Goal: Information Seeking & Learning: Check status

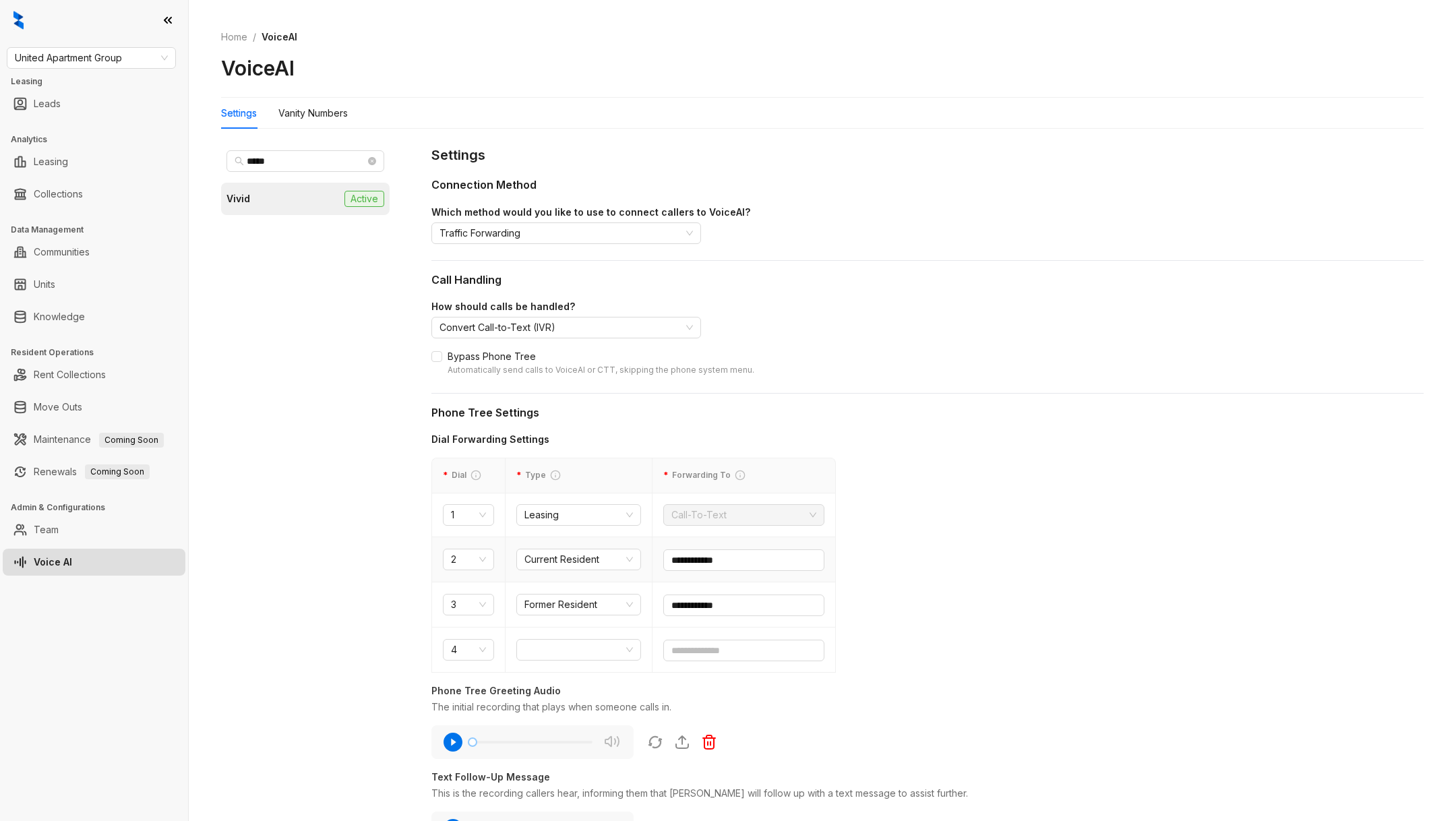
scroll to position [330, 0]
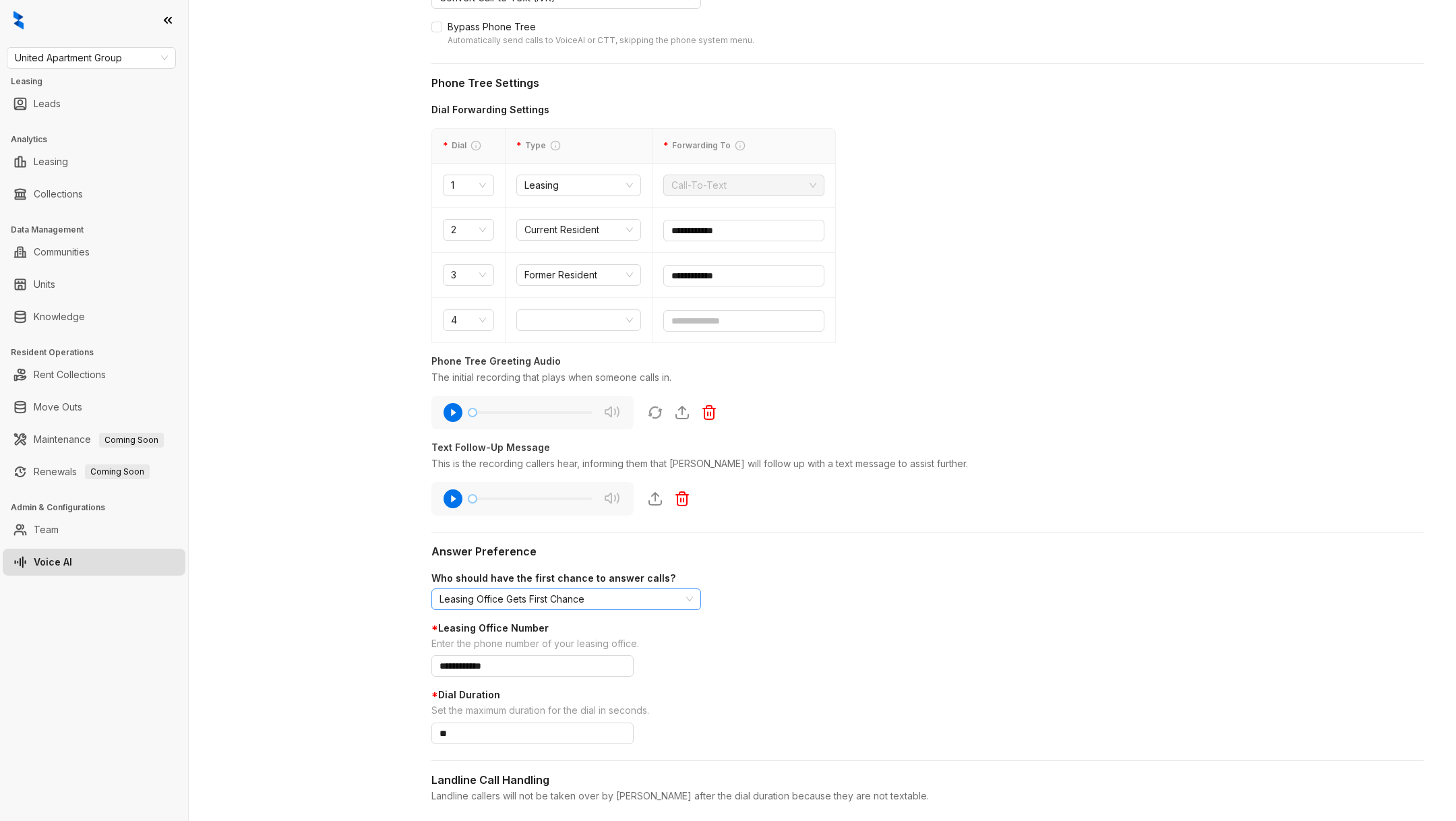
click at [514, 591] on span "Leasing Office Gets First Chance" at bounding box center [566, 599] width 254 height 20
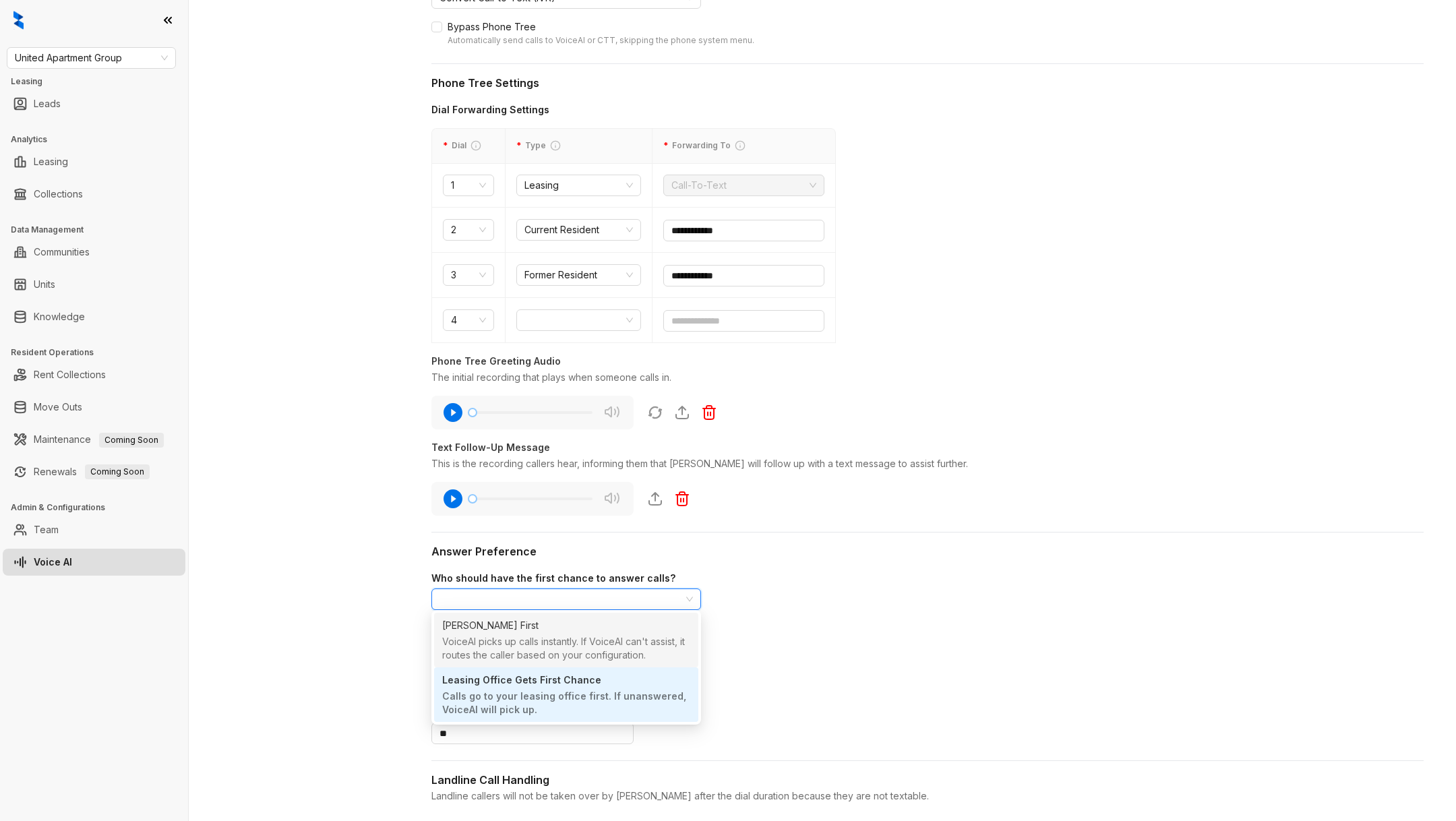
click at [535, 632] on div "[PERSON_NAME] First" at bounding box center [566, 625] width 248 height 19
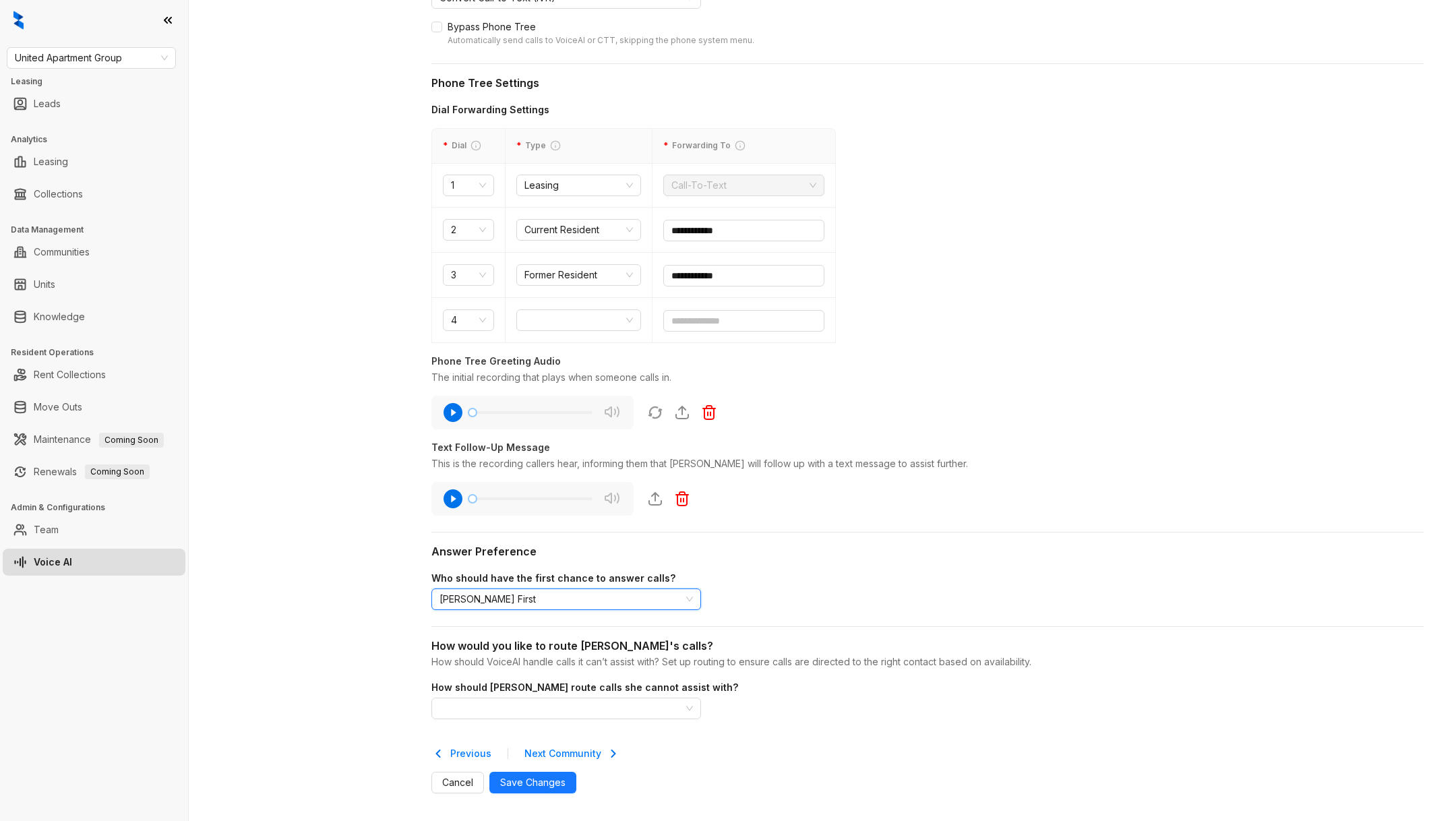
scroll to position [333, 0]
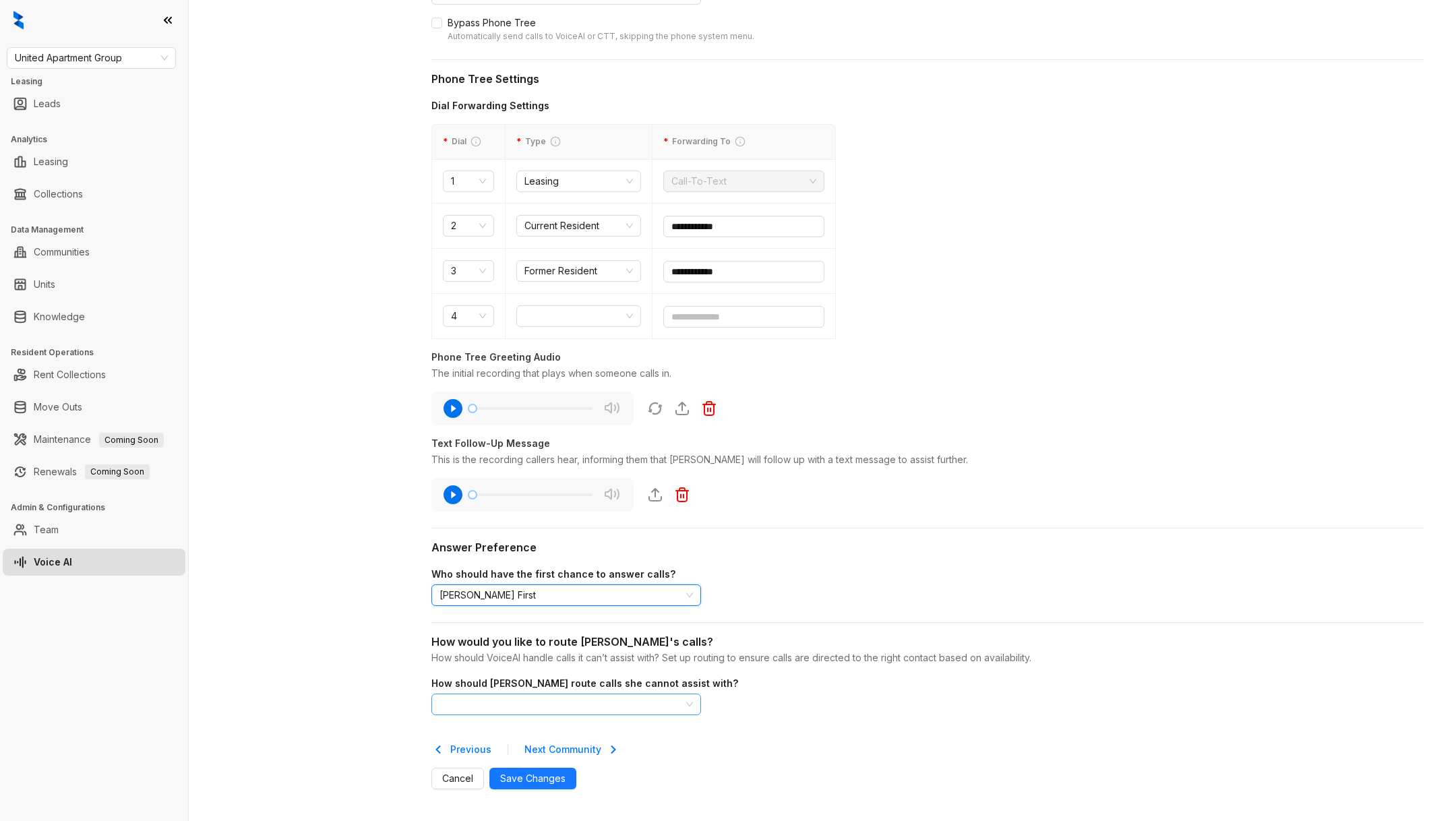
click at [526, 697] on input "search" at bounding box center [560, 704] width 242 height 20
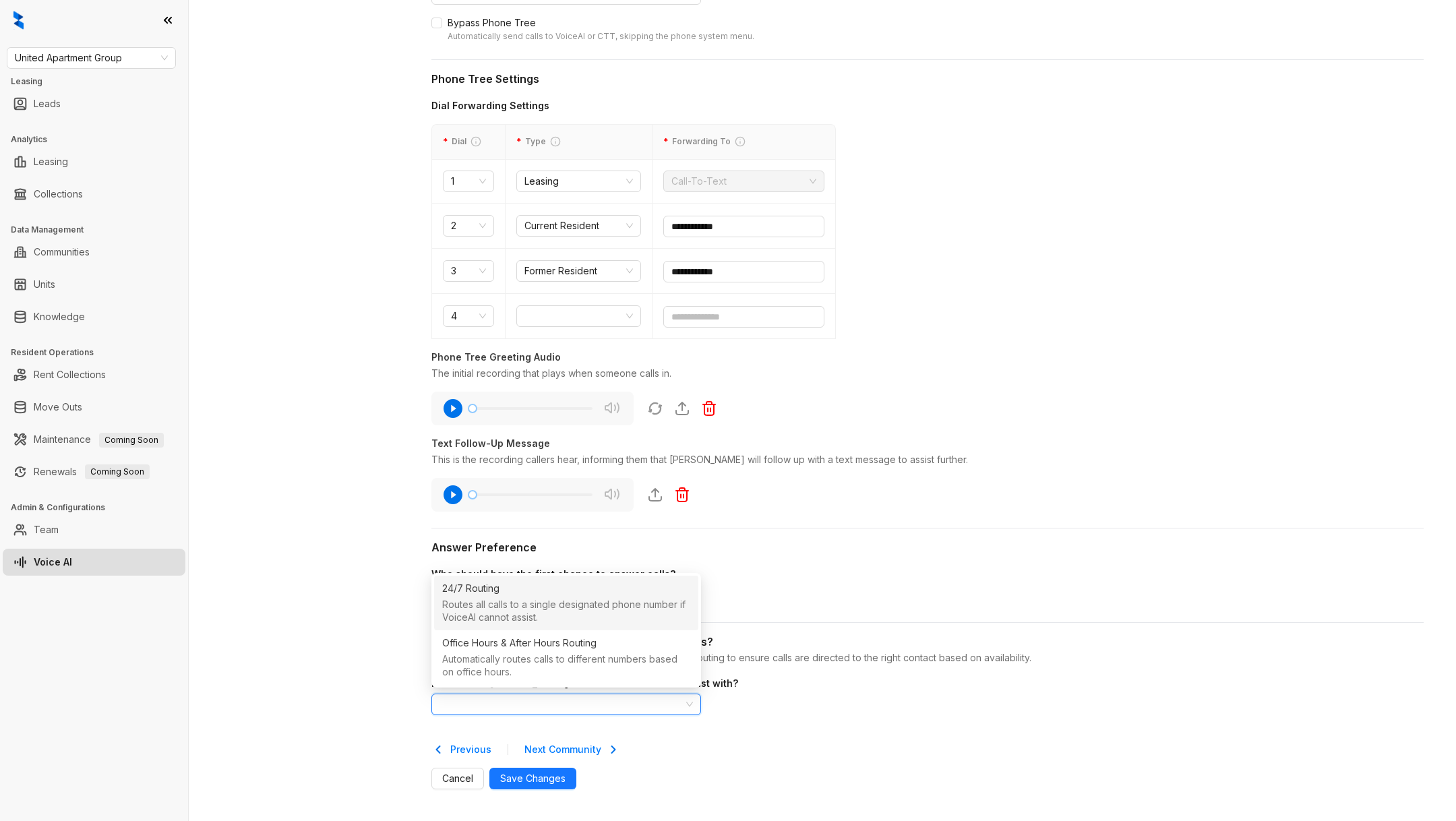
click at [526, 698] on input "search" at bounding box center [560, 704] width 242 height 20
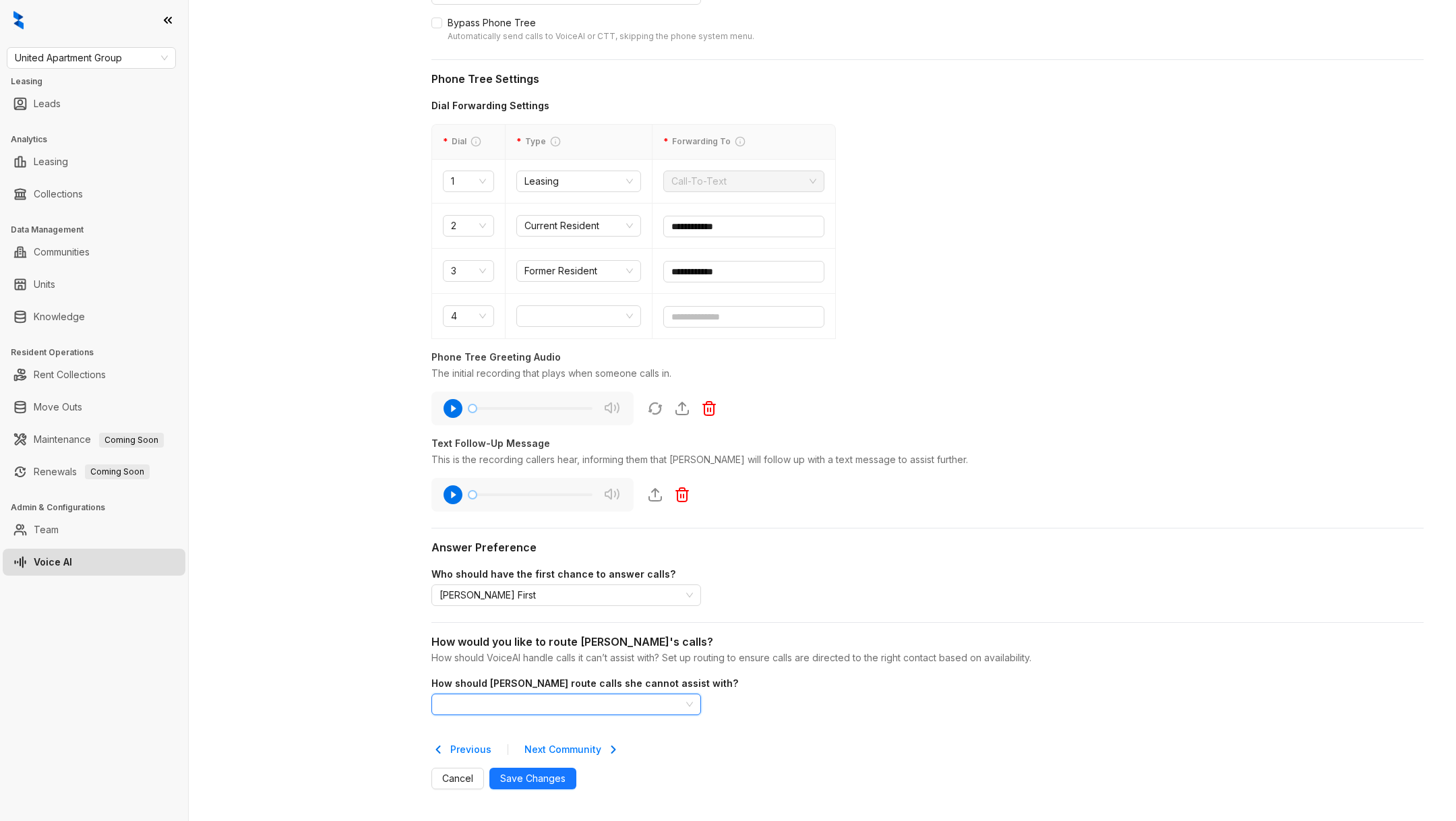
click at [533, 701] on input "search" at bounding box center [560, 704] width 242 height 20
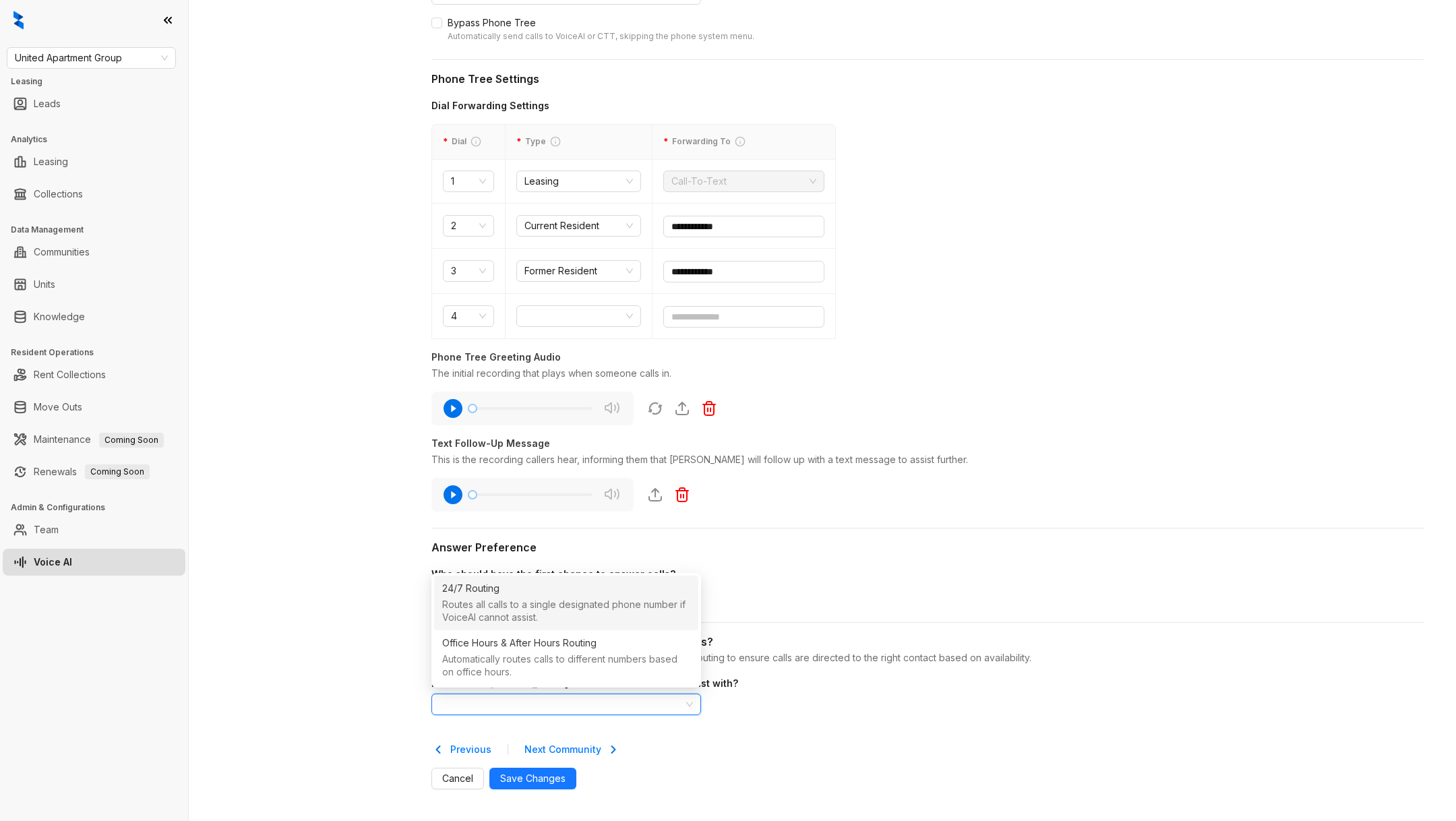
click at [493, 593] on div "24/7 Routing" at bounding box center [470, 589] width 57 height 15
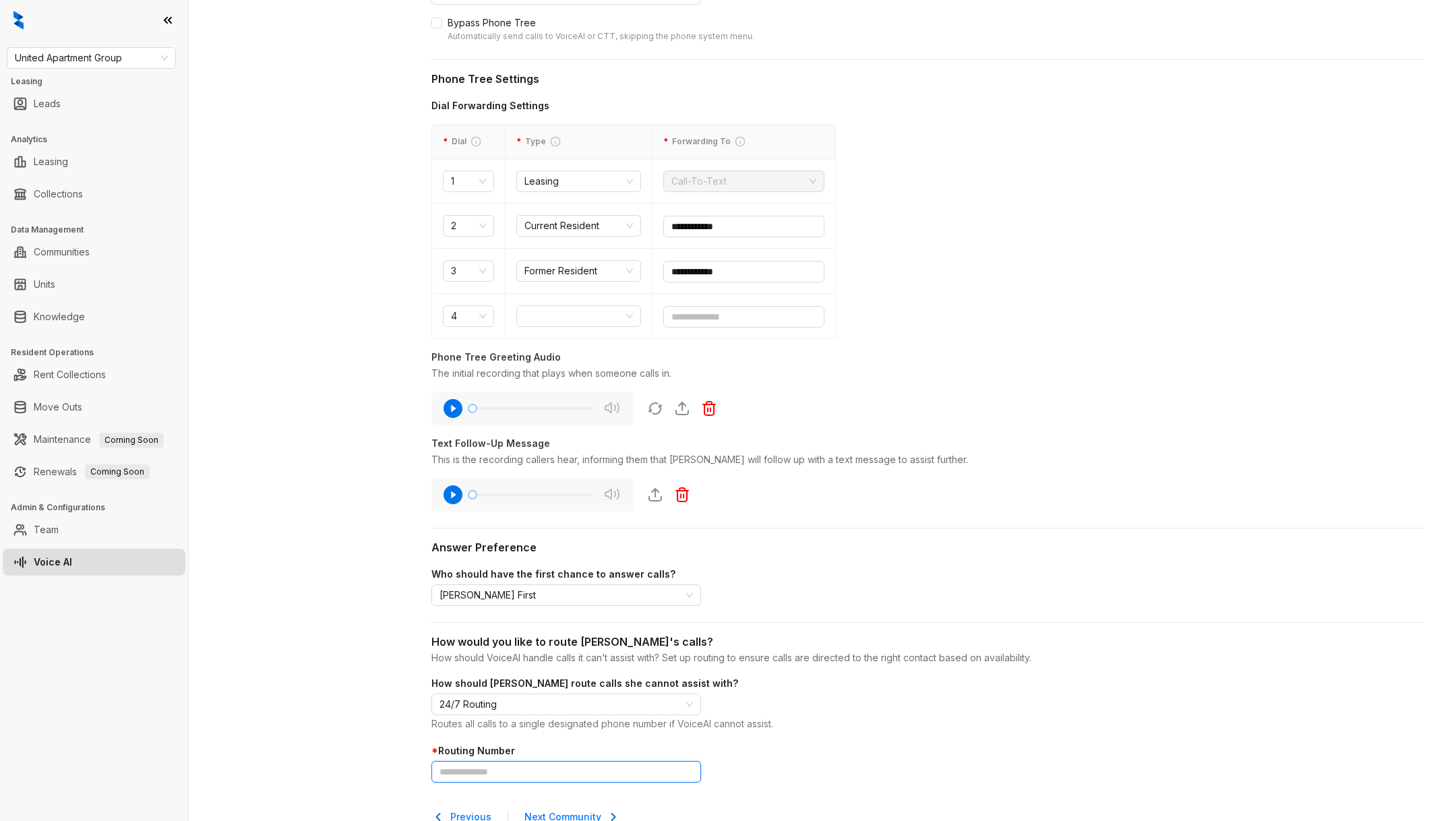
click at [521, 773] on input "text" at bounding box center [567, 772] width 270 height 22
click at [715, 256] on td "**********" at bounding box center [745, 271] width 184 height 45
click at [716, 261] on input "**********" at bounding box center [744, 271] width 161 height 22
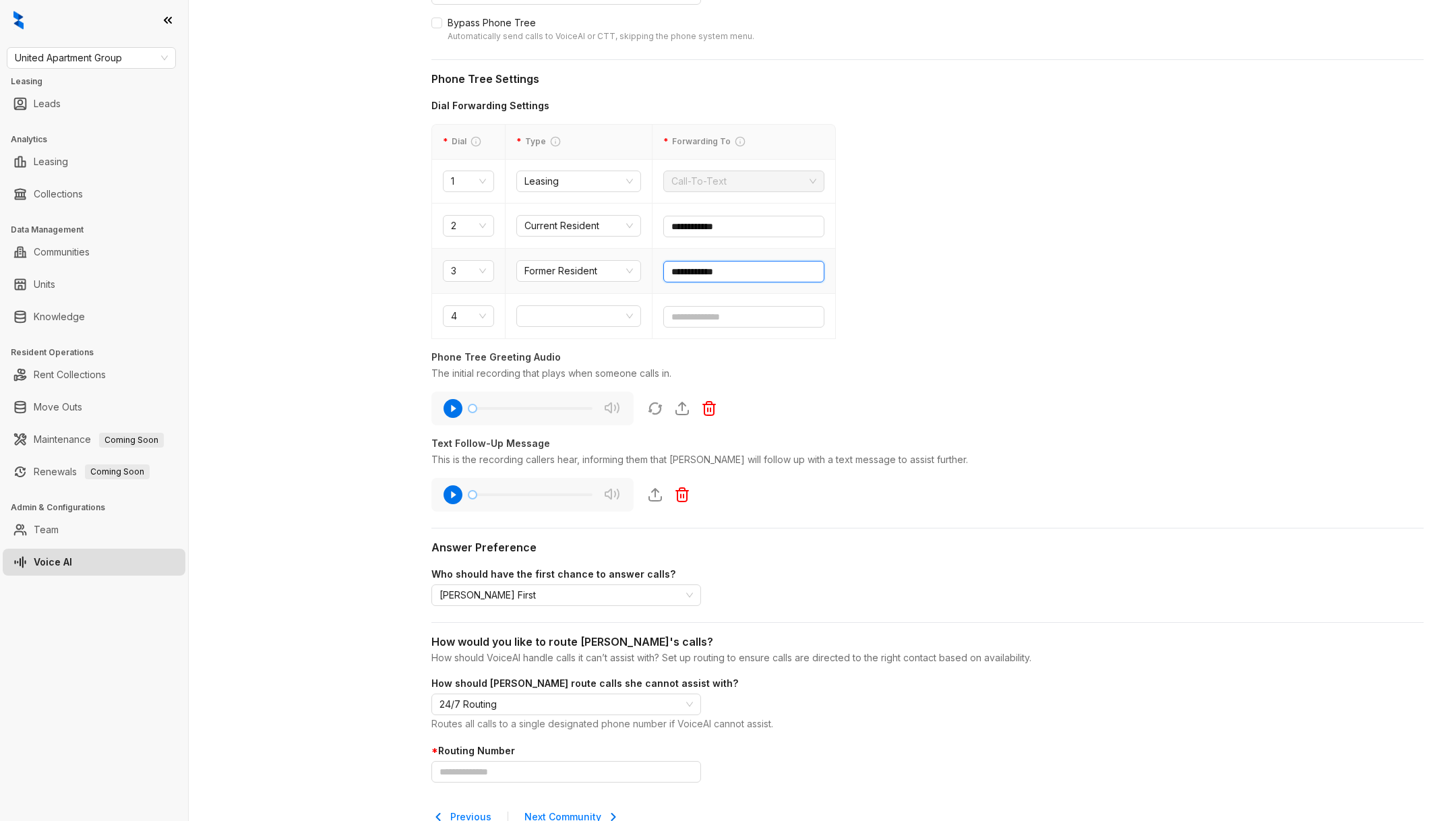
scroll to position [401, 0]
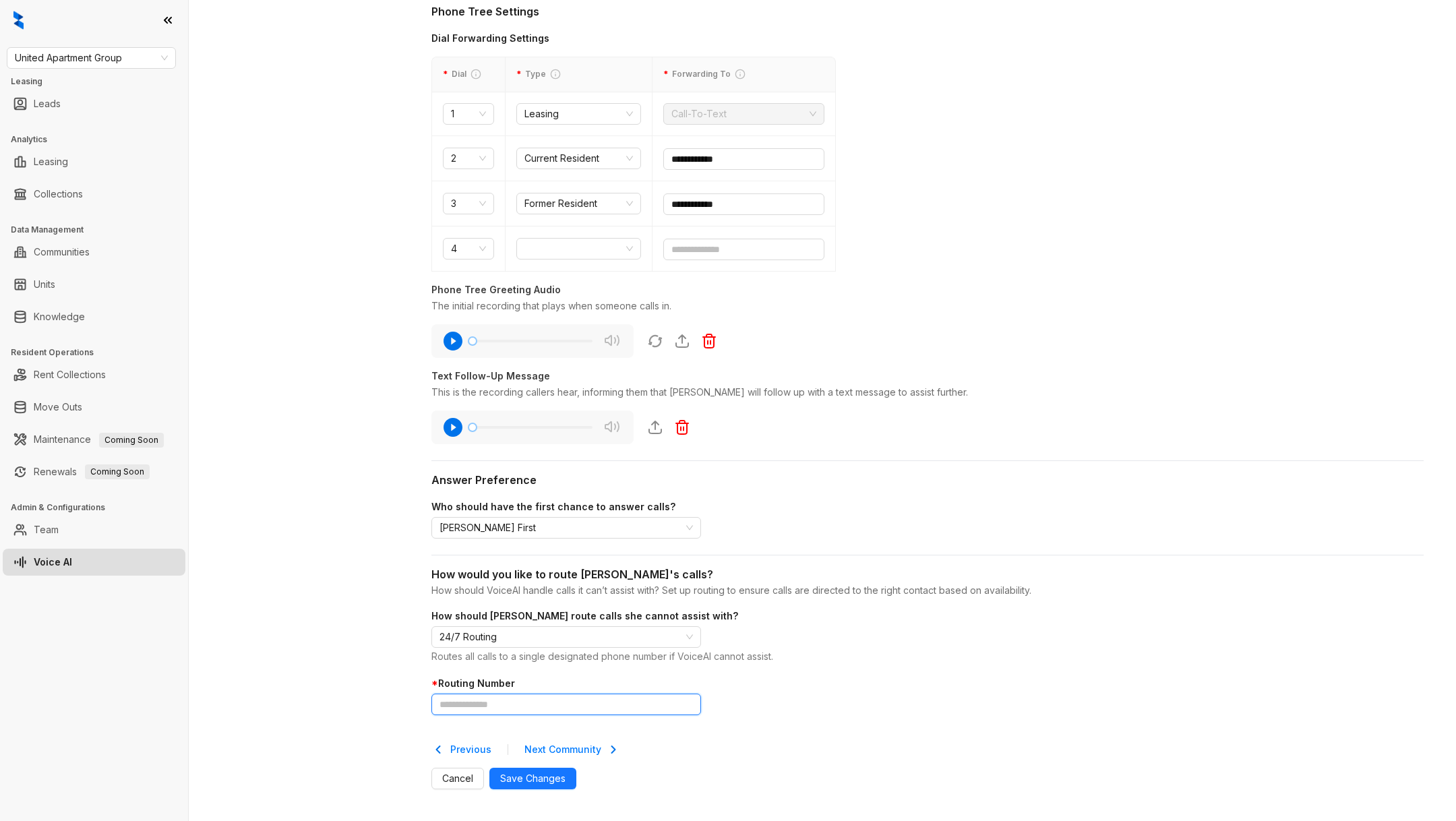
click at [538, 702] on input "text" at bounding box center [567, 704] width 270 height 22
paste input "**********"
type input "**********"
click at [566, 786] on span "Save Changes" at bounding box center [533, 779] width 66 height 15
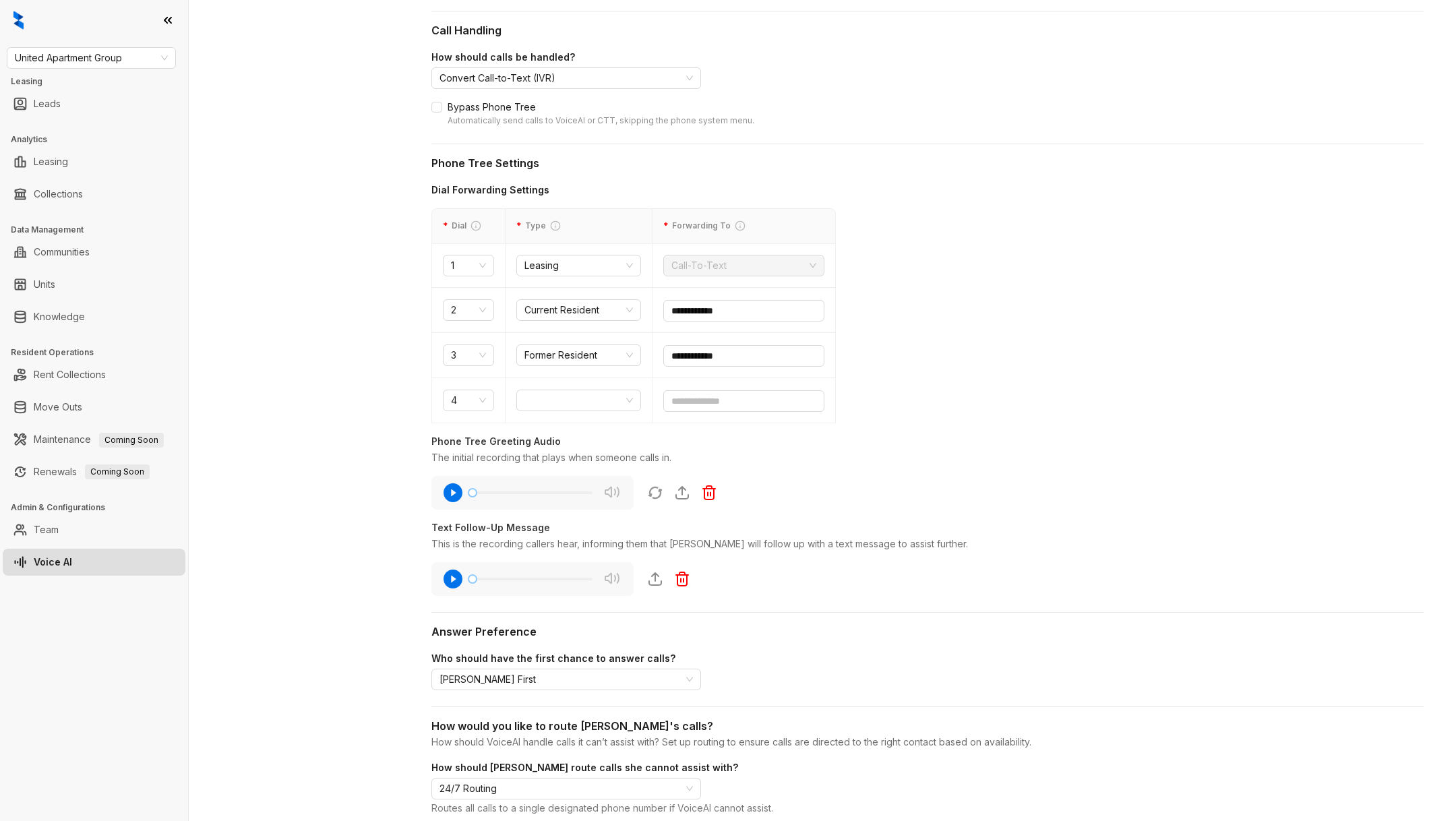
scroll to position [0, 0]
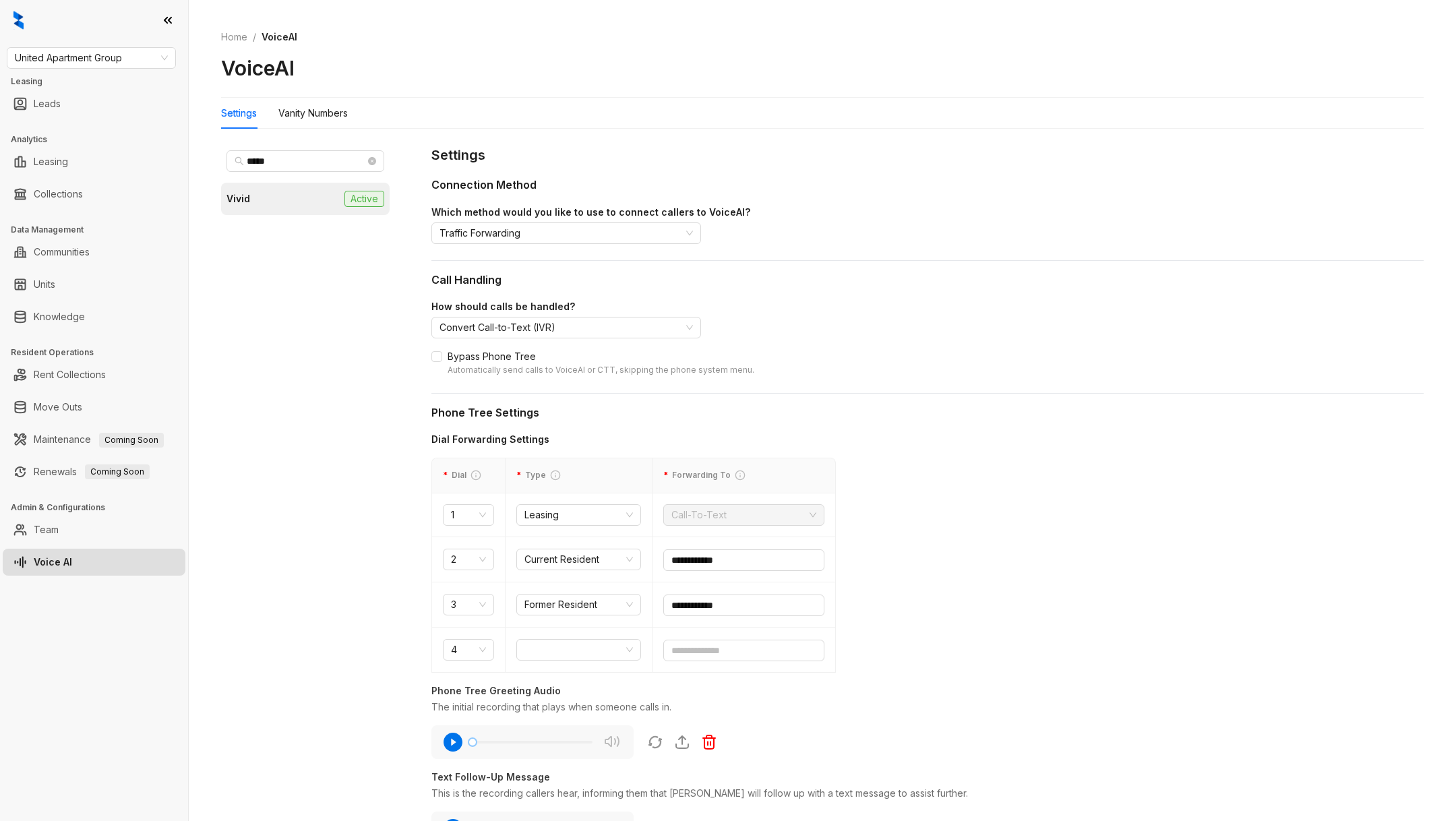
click at [84, 44] on div "United Apartment Group Leasing Leads Analytics Leasing Collections Data Managem…" at bounding box center [94, 410] width 188 height 821
click at [87, 49] on span "United Apartment Group" at bounding box center [91, 58] width 153 height 20
type input "***"
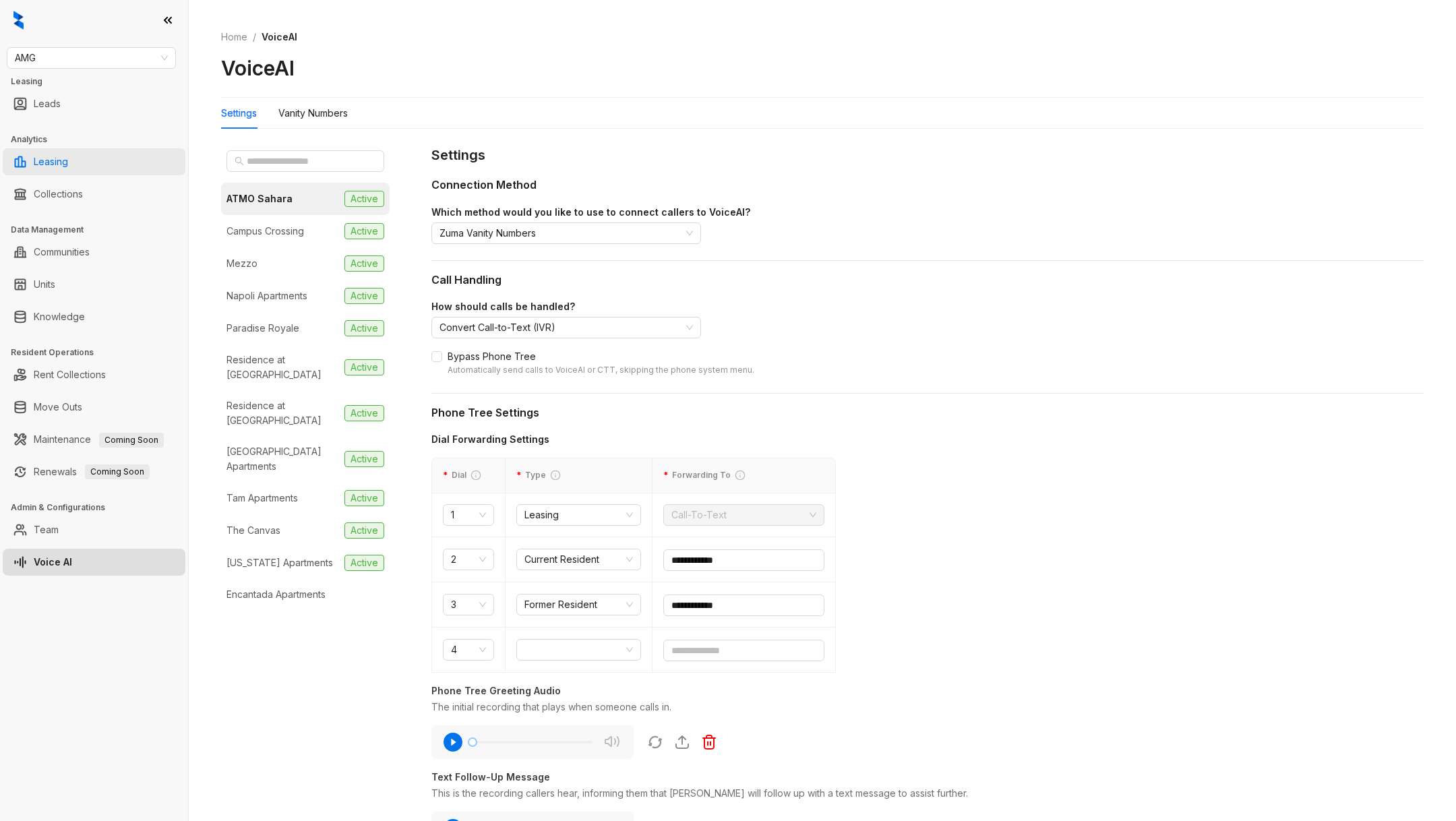
click at [68, 164] on link "Leasing" at bounding box center [51, 162] width 35 height 27
select select "******"
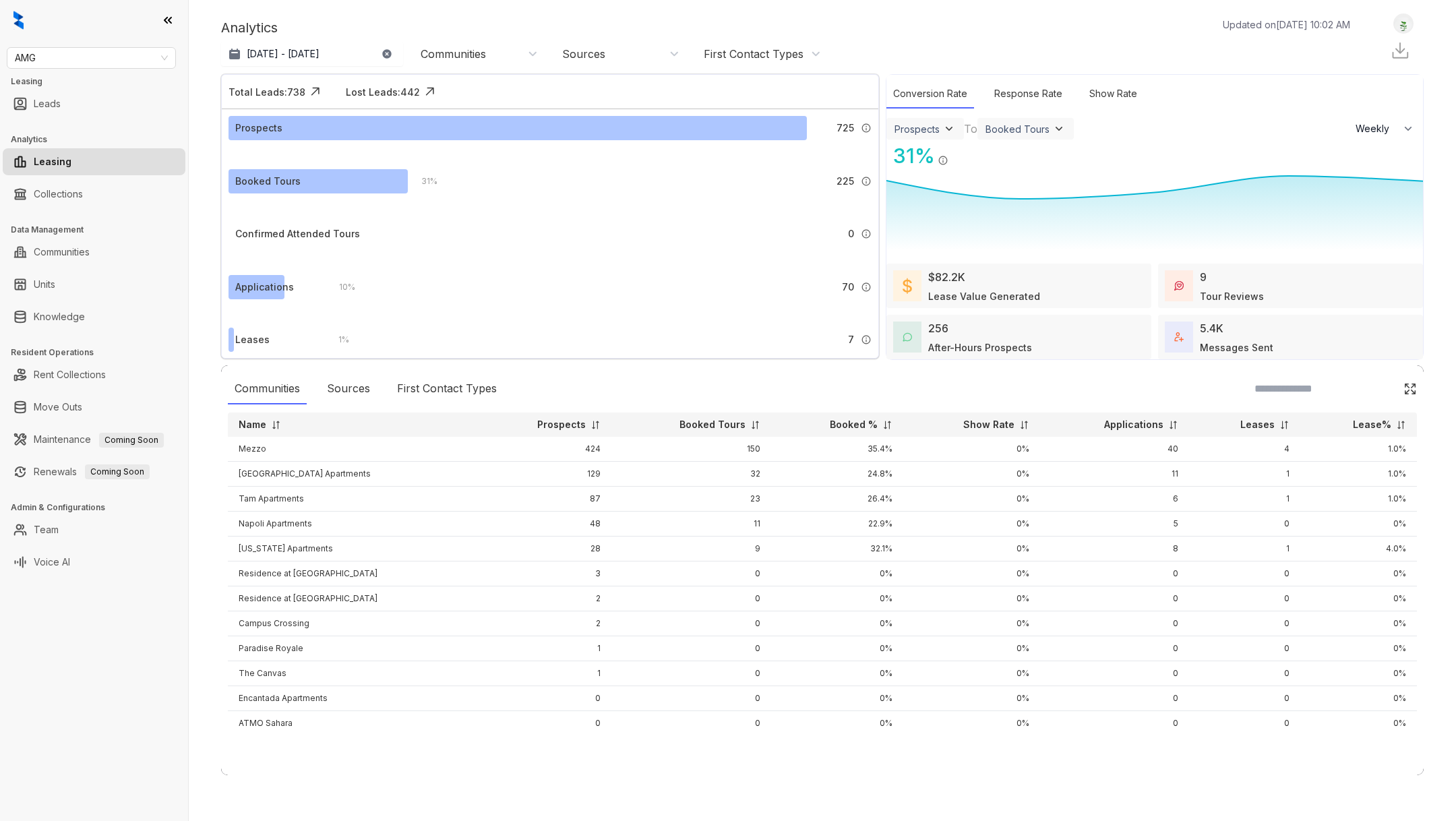
click at [432, 48] on div "Communities" at bounding box center [453, 54] width 66 height 15
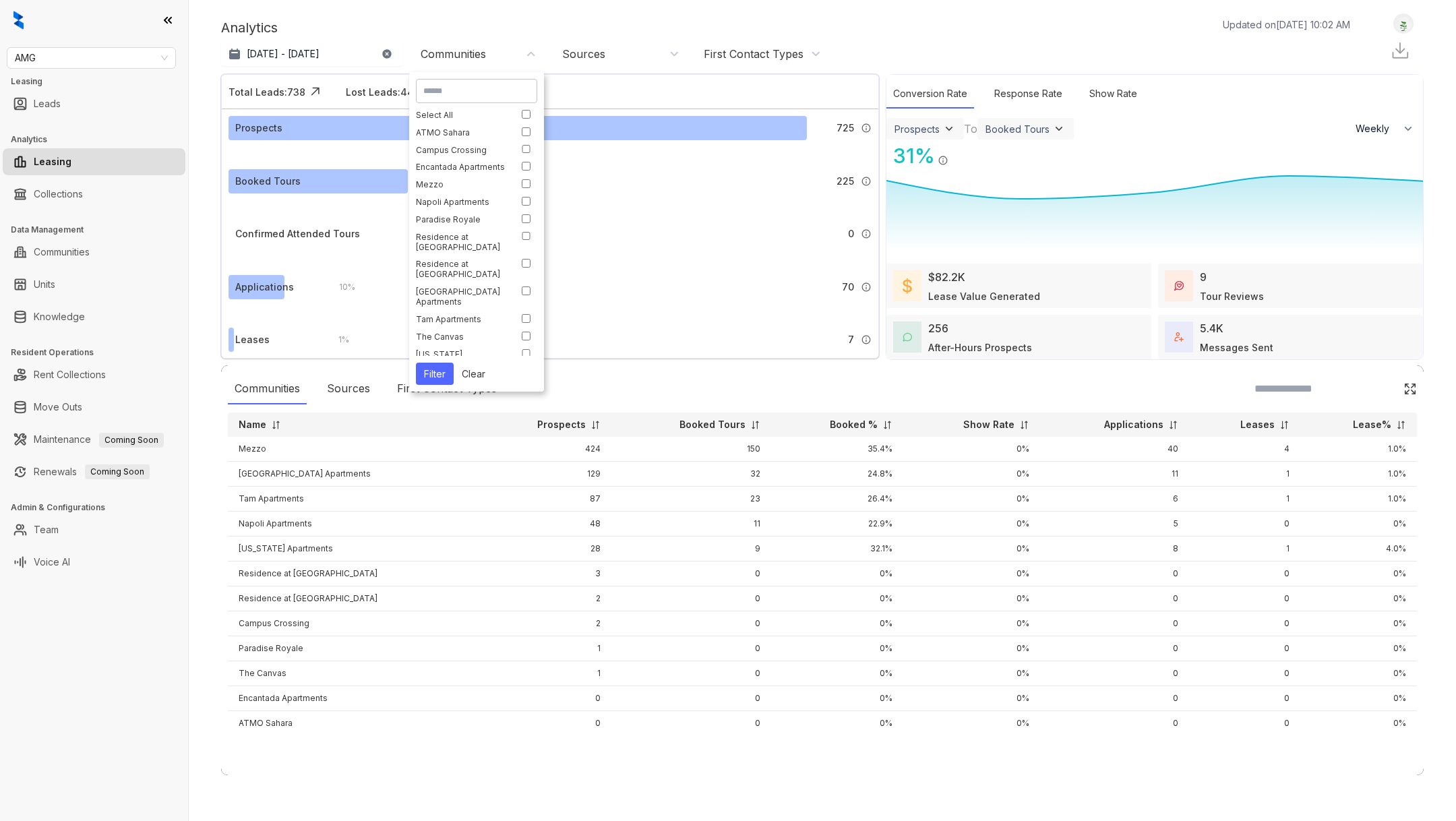
click at [453, 76] on div "Select All ATMO [GEOGRAPHIC_DATA] Encantada Apartments Mezzo [GEOGRAPHIC_DATA] …" at bounding box center [476, 217] width 135 height 290
click at [453, 82] on div at bounding box center [477, 91] width 122 height 24
click at [473, 92] on input at bounding box center [476, 90] width 107 height 12
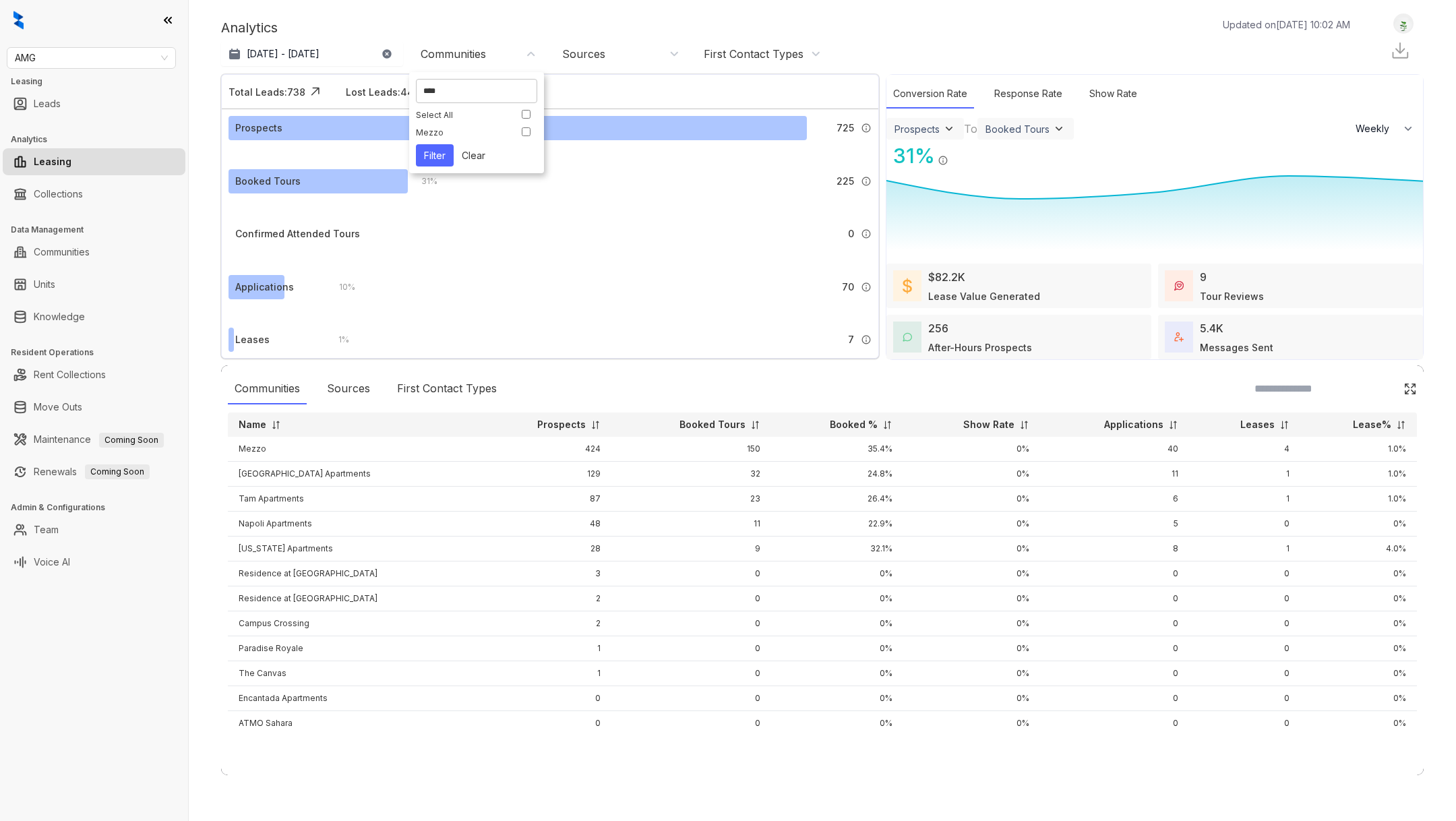
type input "****"
click at [444, 158] on button "Filter" at bounding box center [434, 155] width 37 height 22
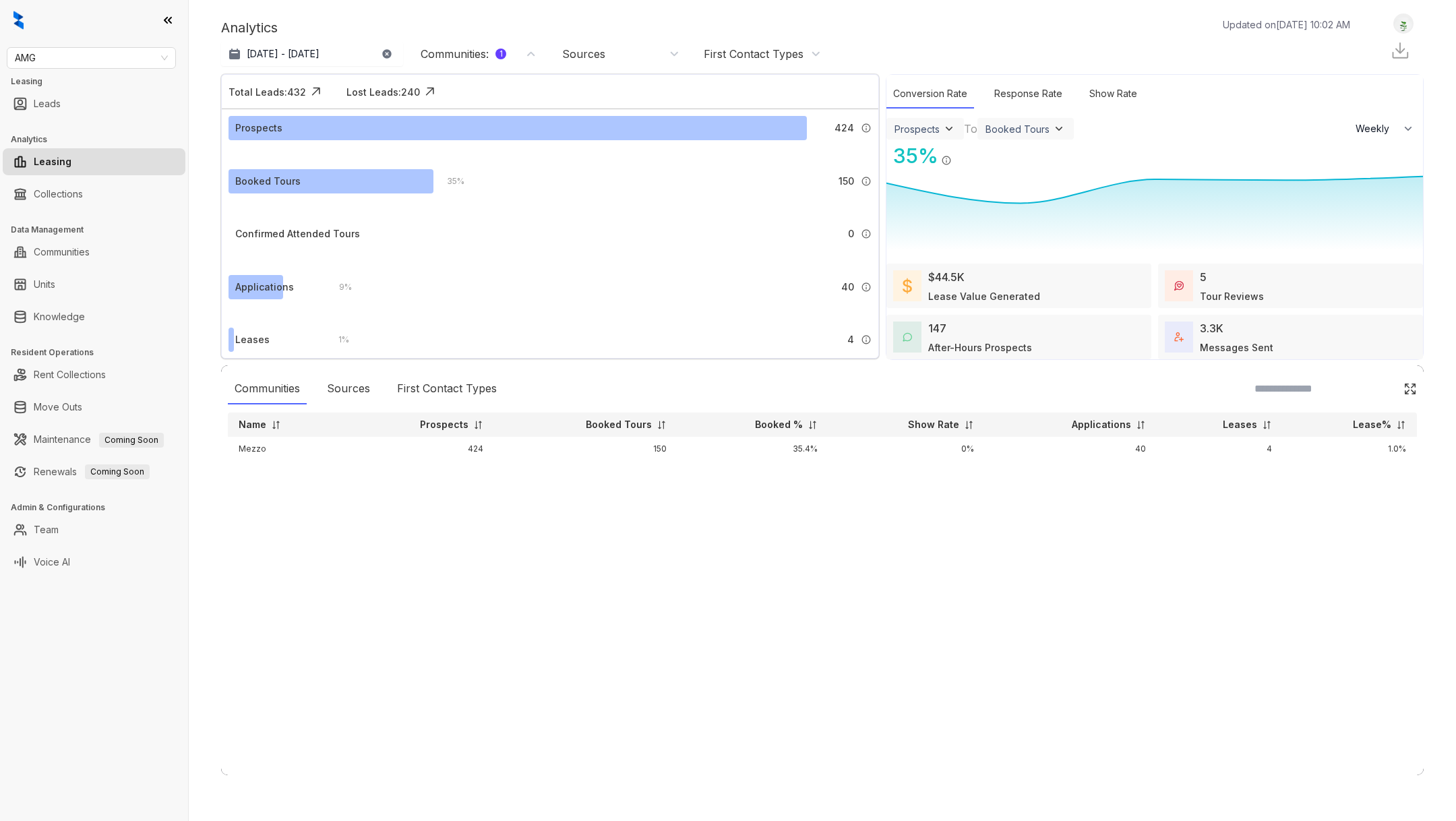
click at [1055, 280] on div "$44.5K Lease Value Generated" at bounding box center [1019, 285] width 265 height 45
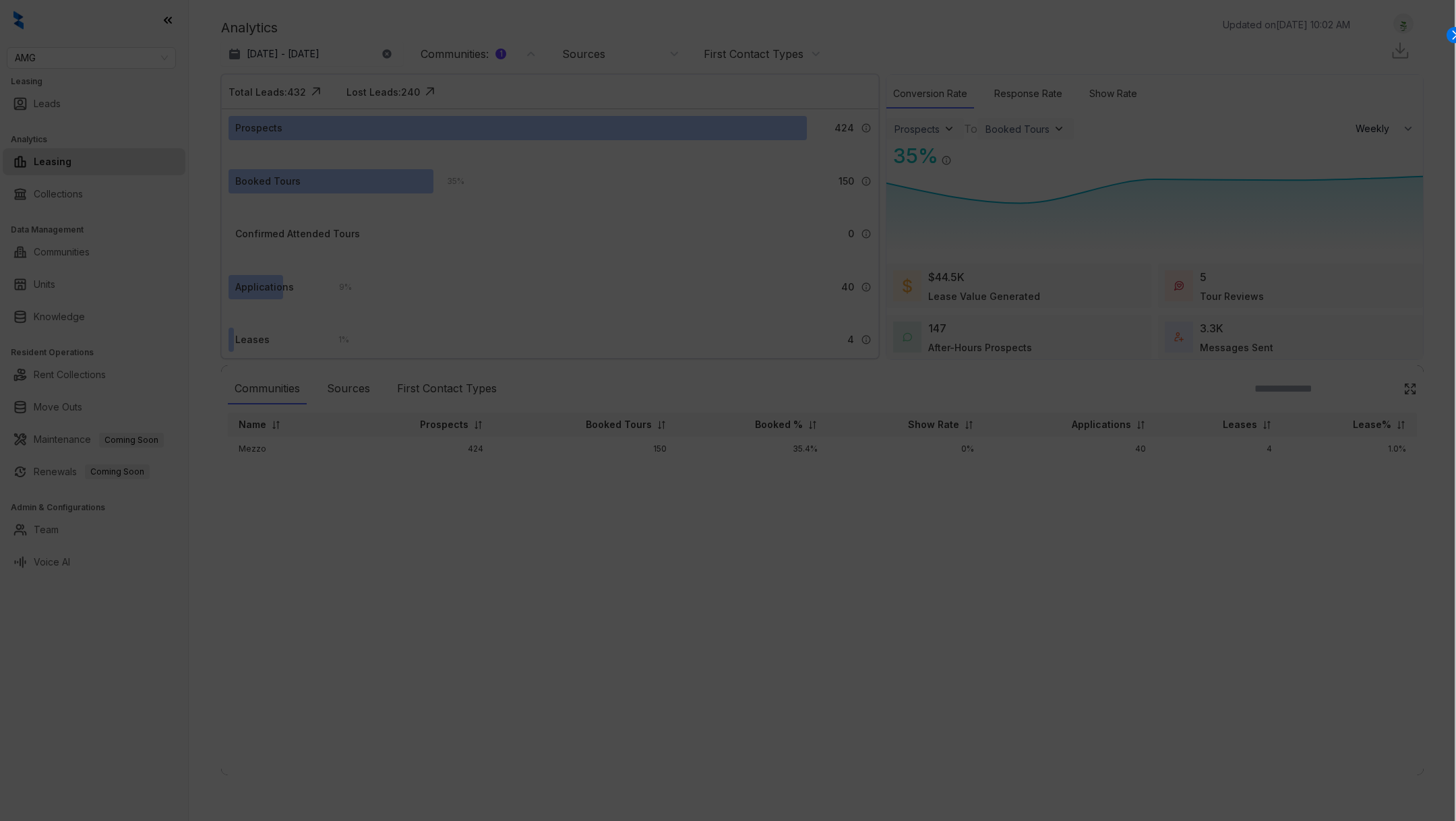
select select "******"
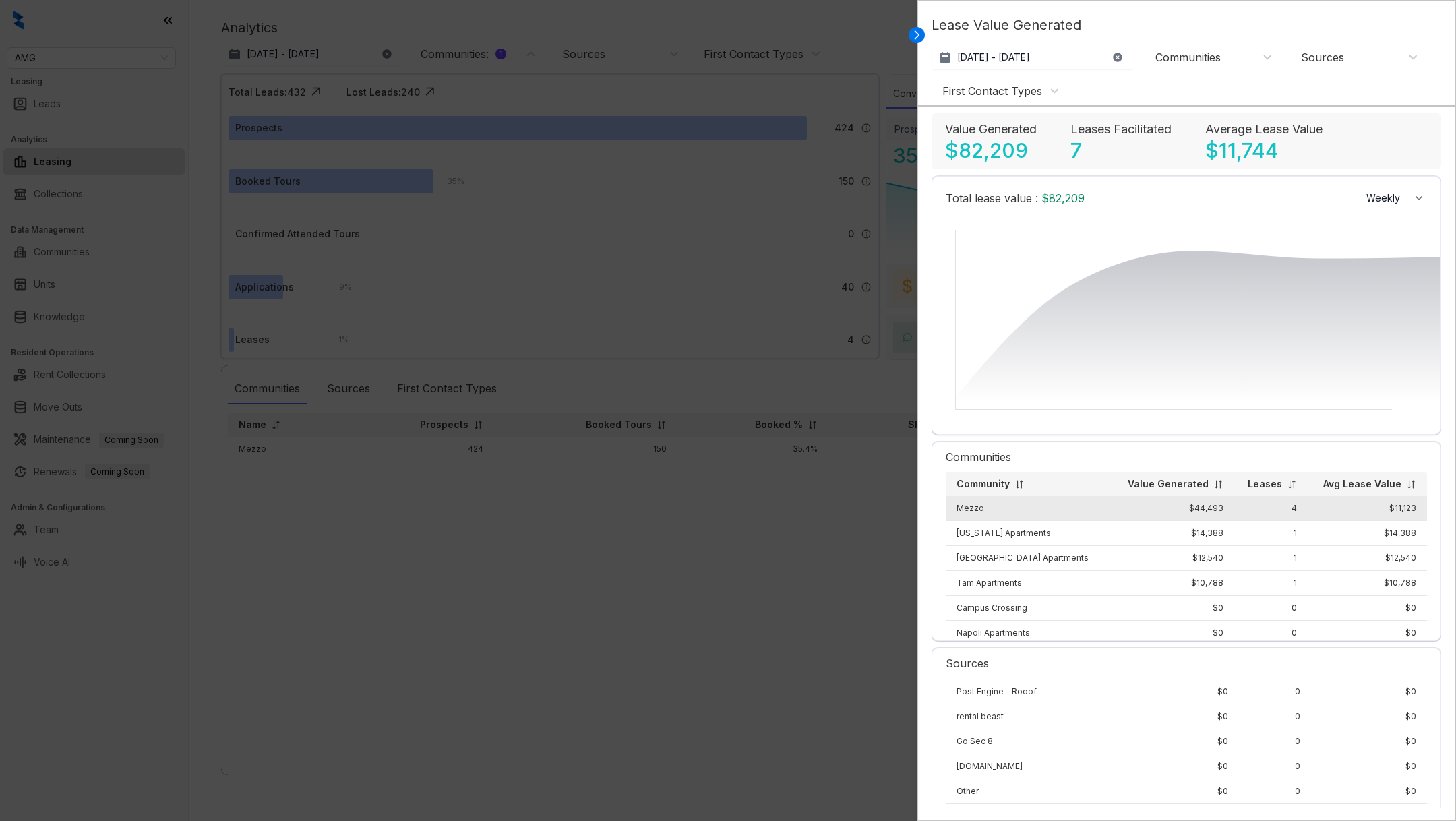
click at [1272, 503] on td "4" at bounding box center [1271, 508] width 73 height 25
click at [969, 512] on td "Mezzo" at bounding box center [1029, 508] width 167 height 25
click at [969, 511] on td "Mezzo" at bounding box center [1029, 508] width 167 height 25
click at [972, 516] on td "Mezzo" at bounding box center [1029, 508] width 167 height 25
click at [920, 39] on icon at bounding box center [916, 35] width 13 height 13
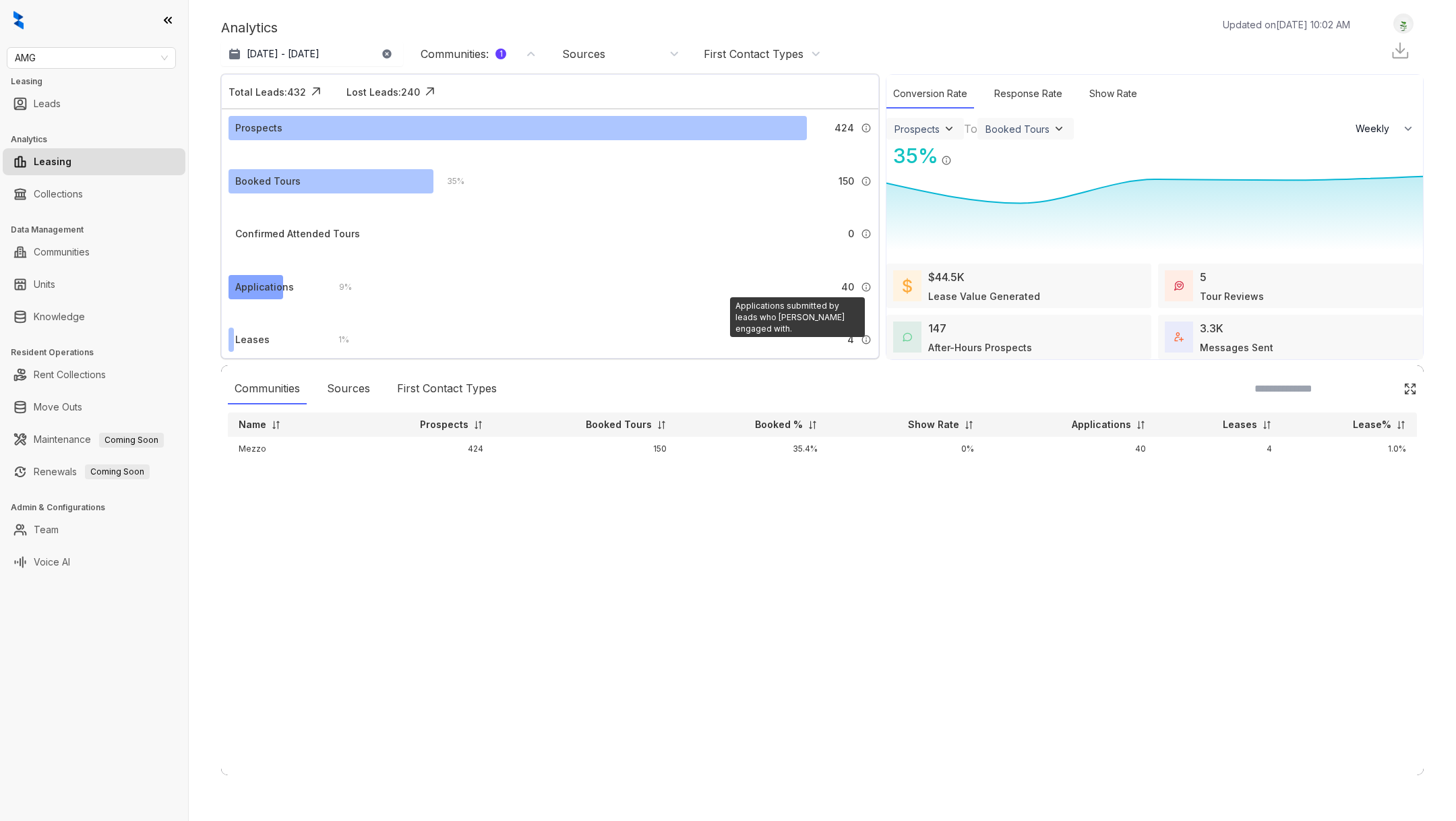
click at [865, 285] on img at bounding box center [866, 287] width 11 height 11
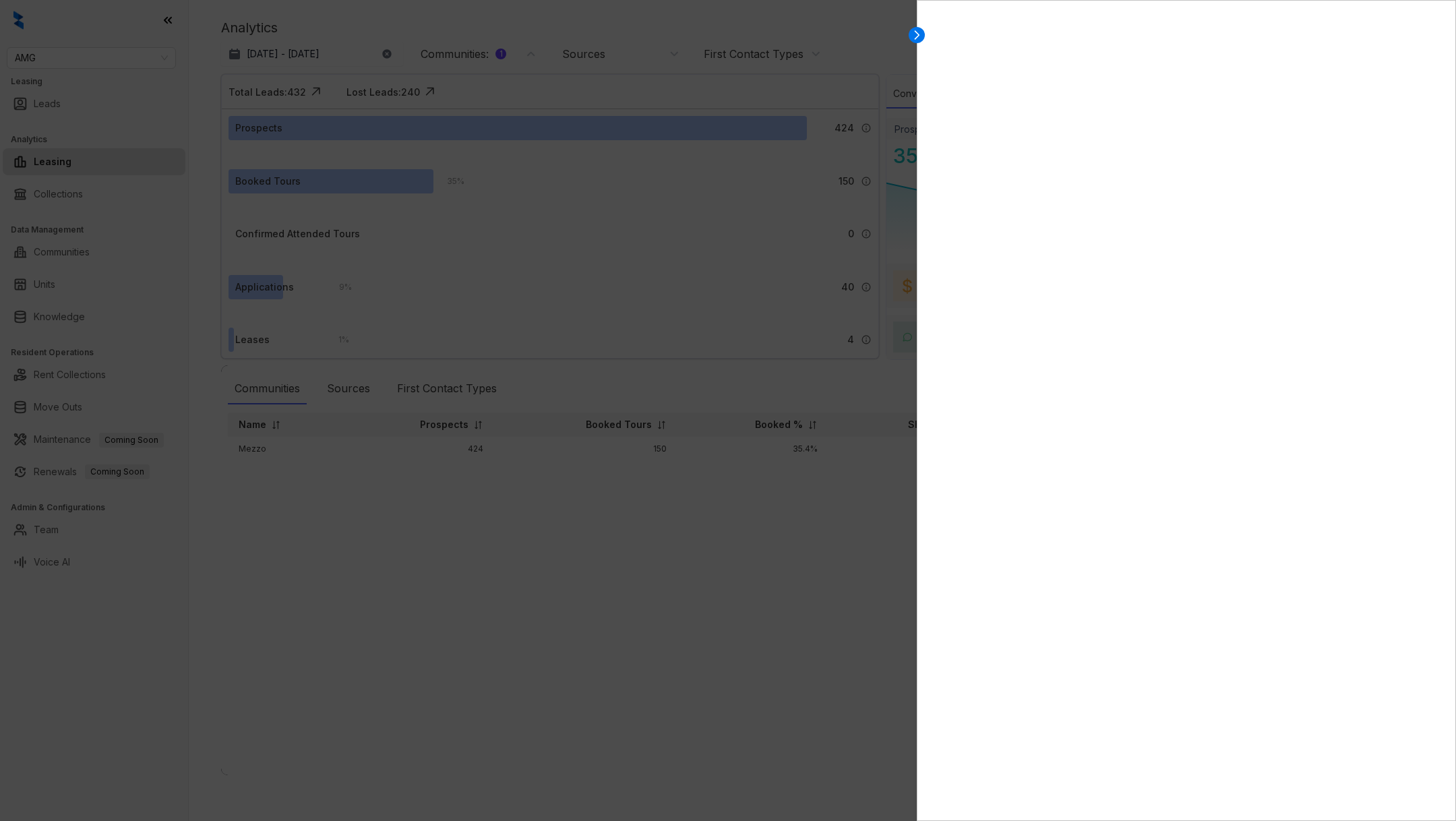
select select "******"
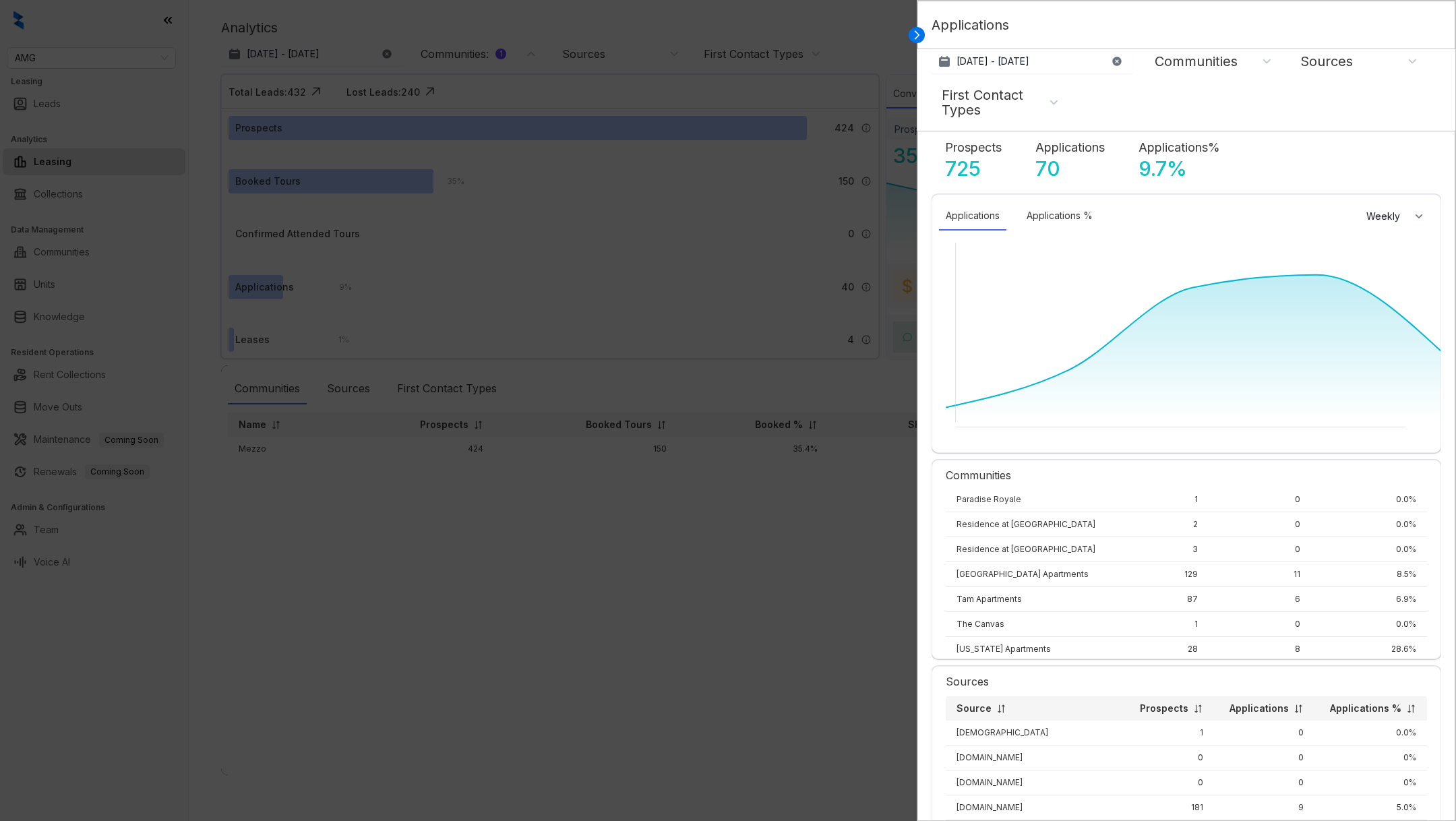
scroll to position [172, 0]
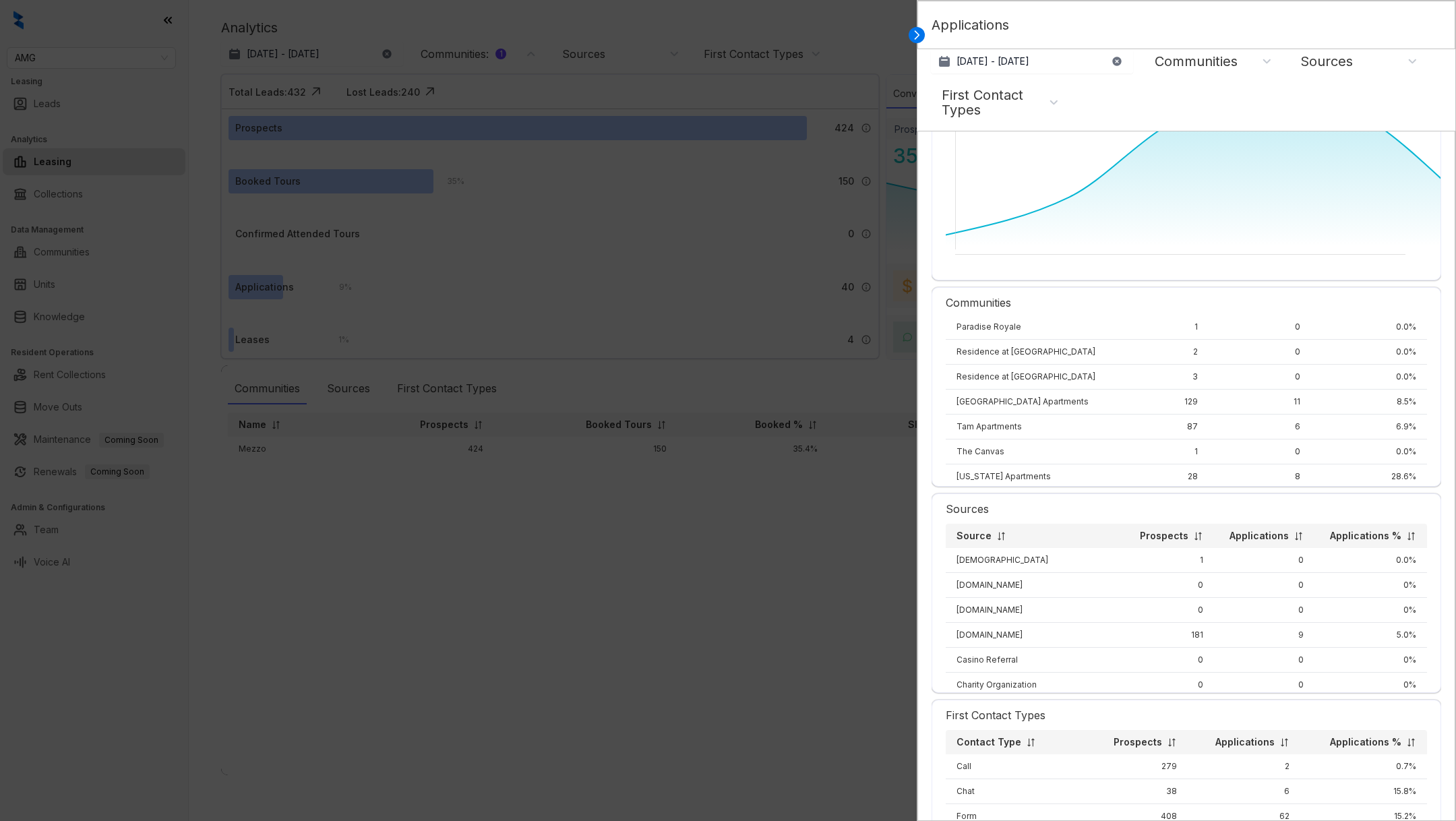
click at [918, 30] on icon at bounding box center [916, 35] width 13 height 13
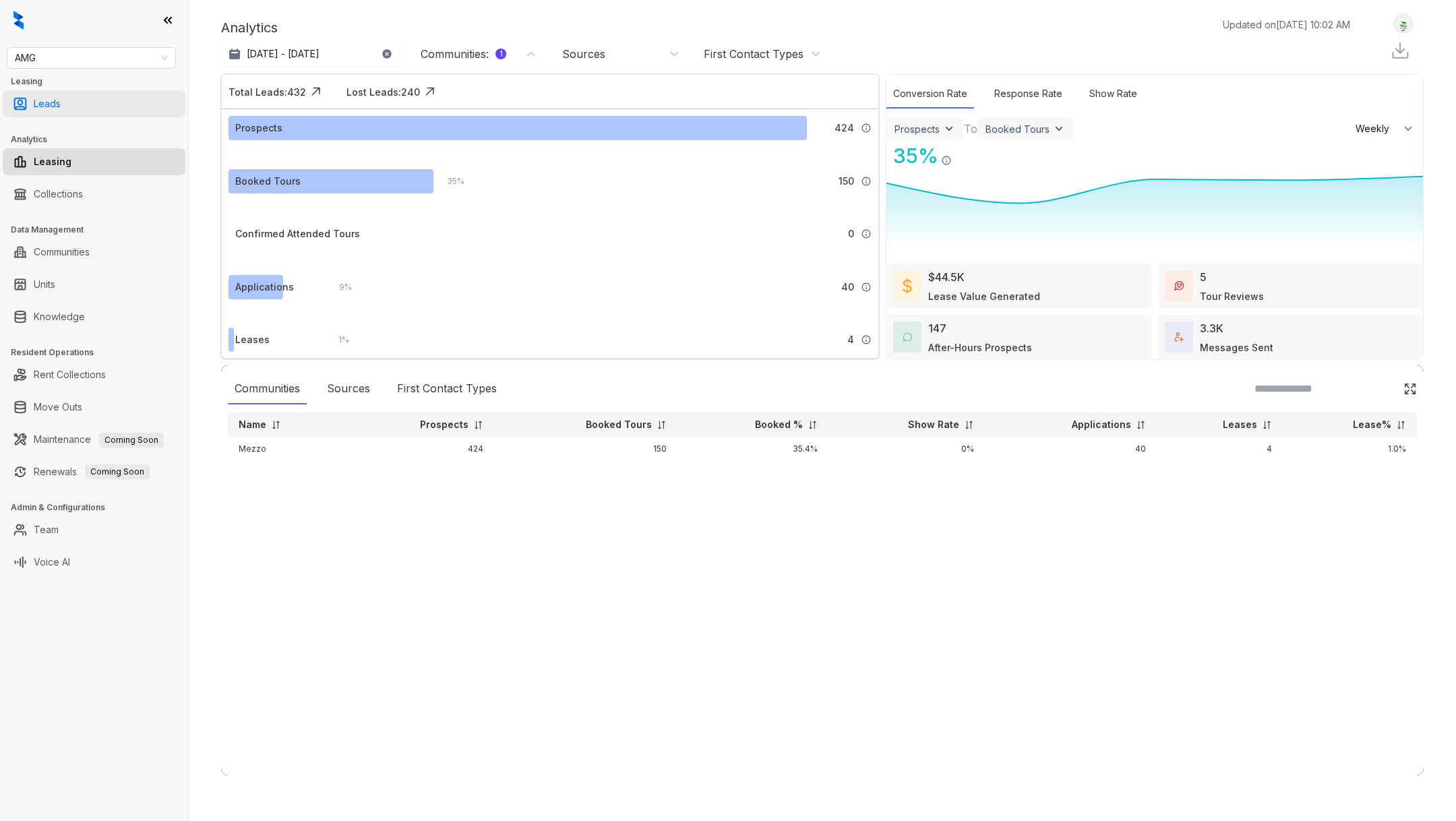
click at [61, 98] on link "Leads" at bounding box center [47, 104] width 27 height 27
click at [61, 108] on link "Leads" at bounding box center [47, 104] width 27 height 27
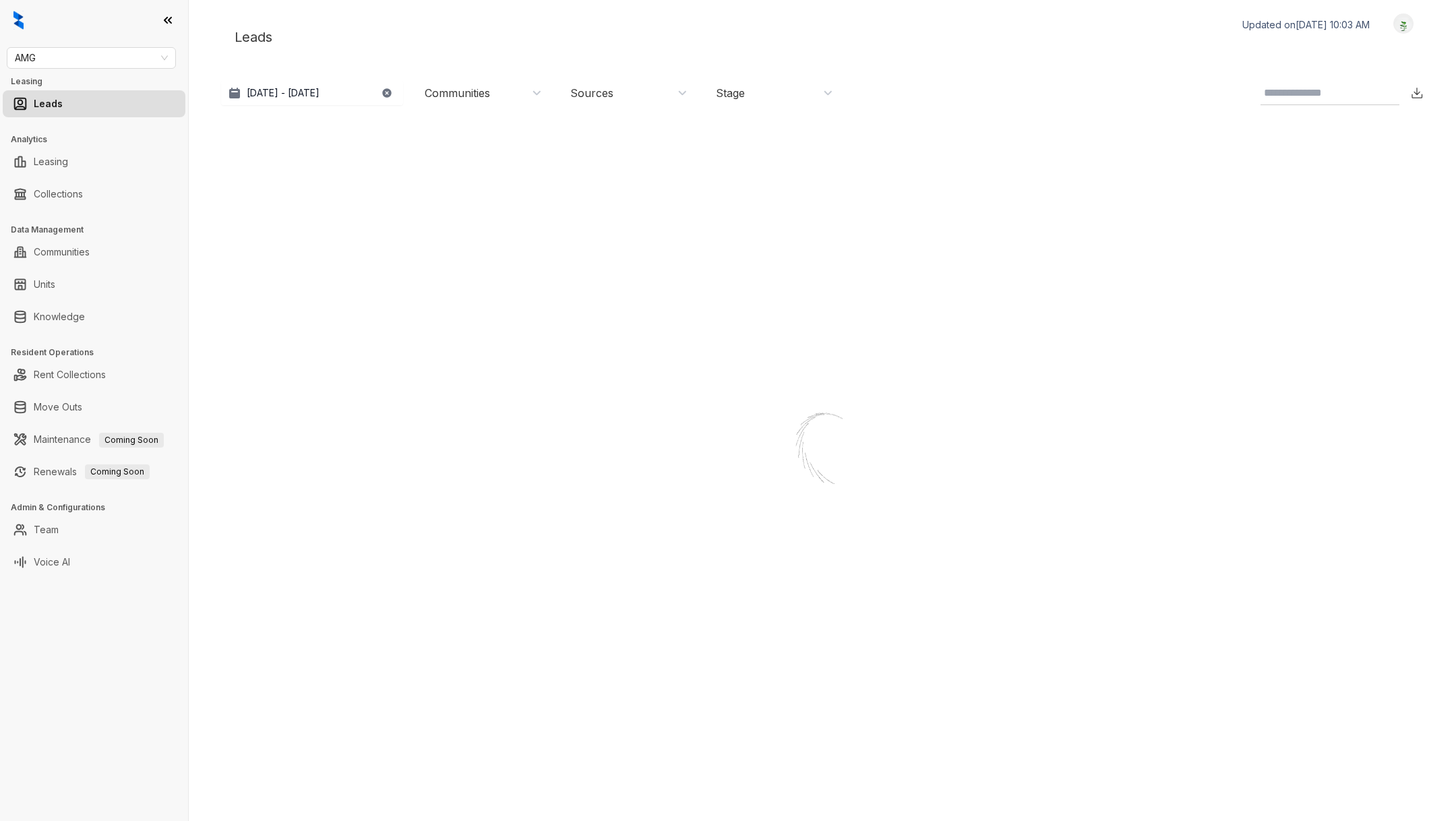
click at [61, 108] on link "Leads" at bounding box center [48, 104] width 29 height 27
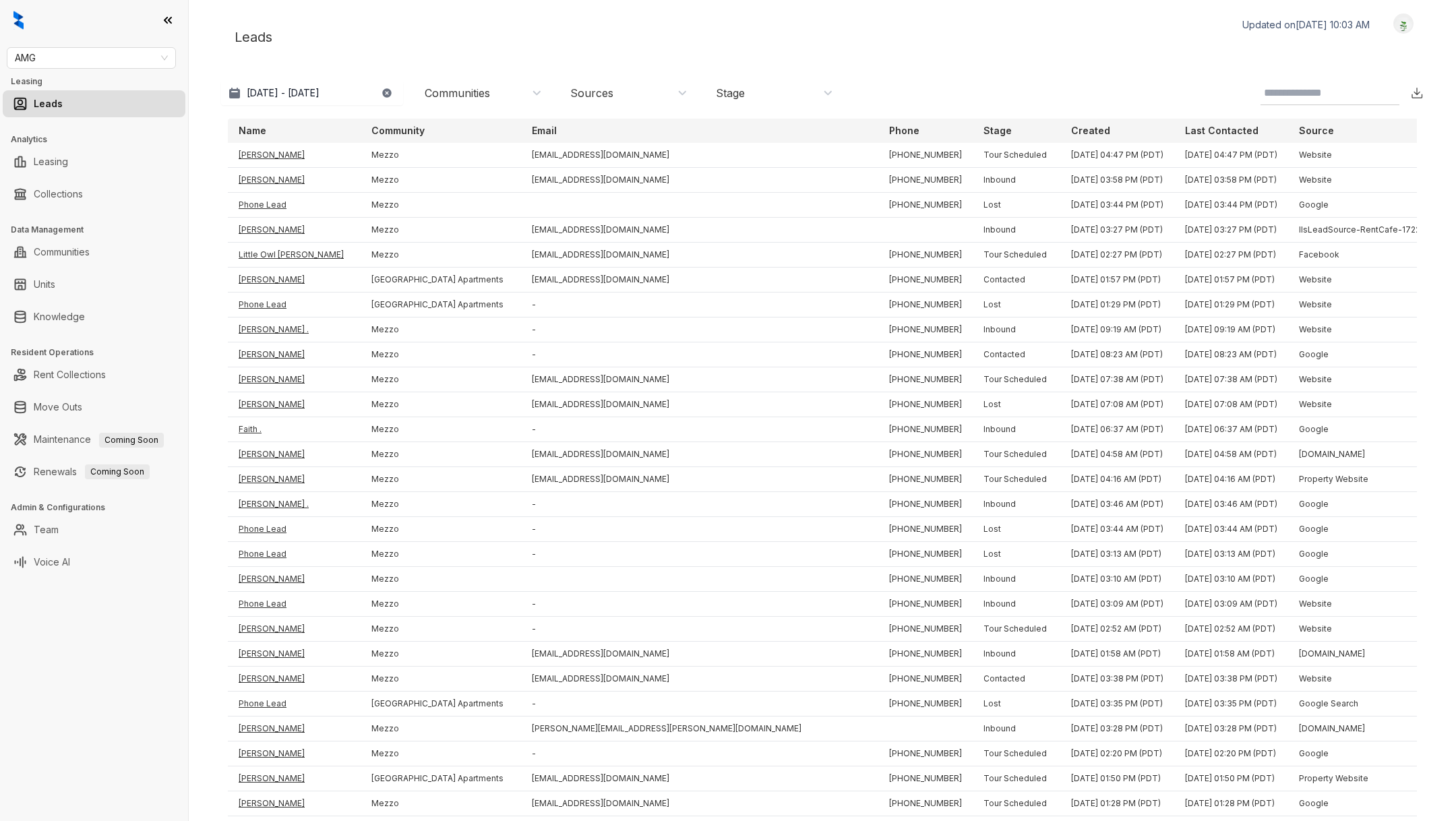
click at [466, 95] on div "Communities" at bounding box center [457, 93] width 66 height 15
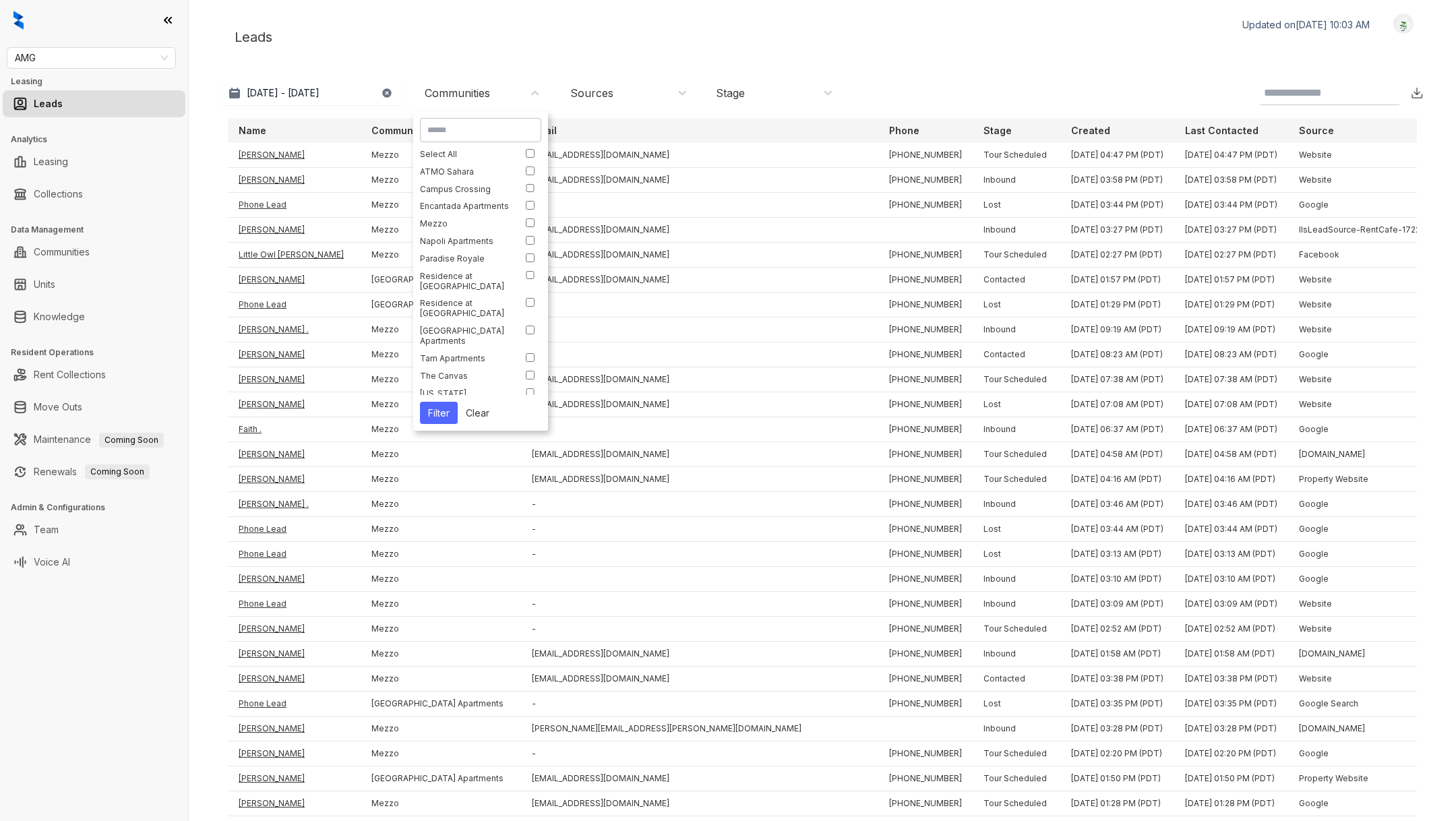
click at [454, 126] on input at bounding box center [480, 130] width 107 height 12
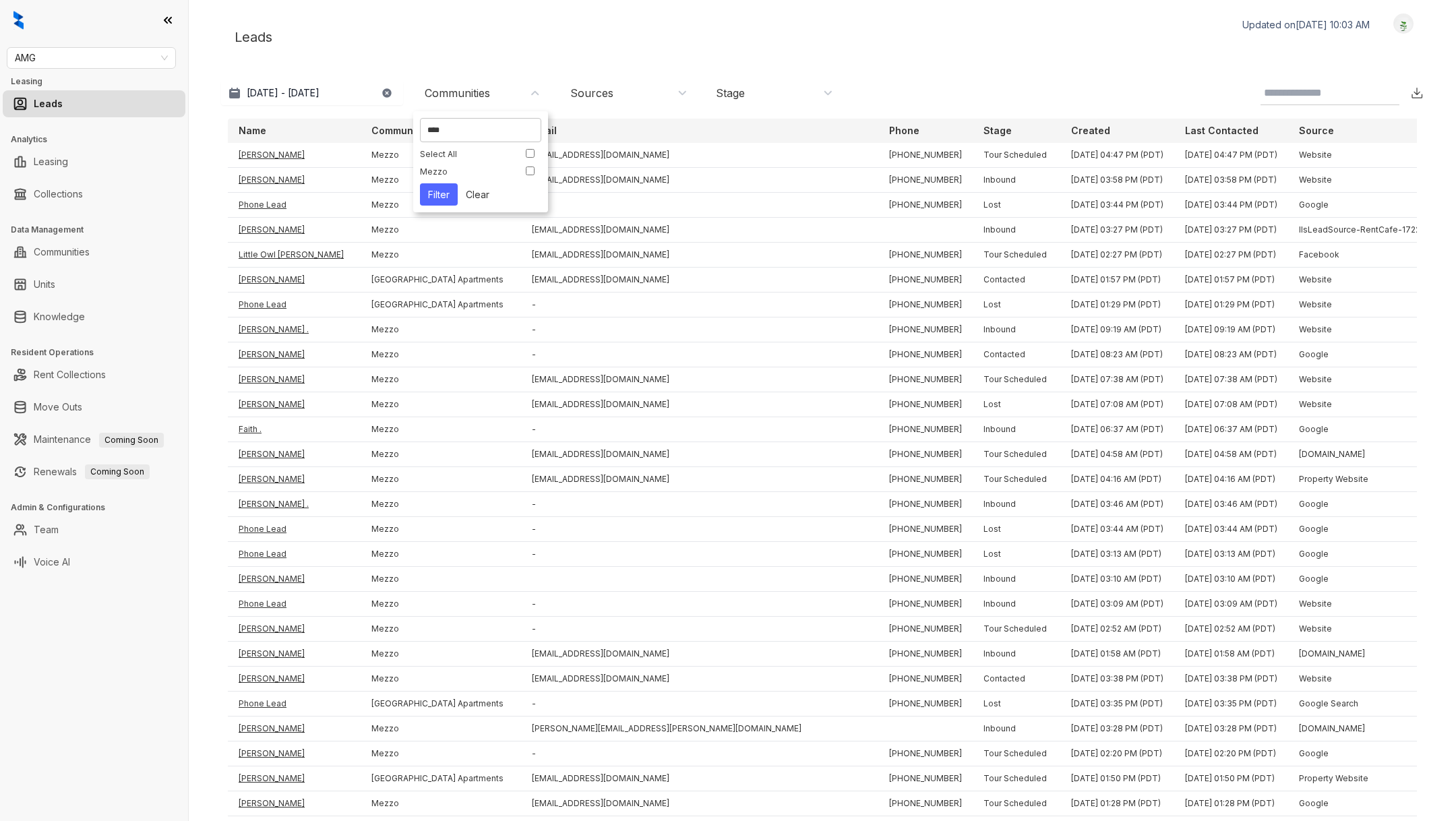
type input "****"
click at [451, 189] on button "Filter" at bounding box center [438, 194] width 37 height 22
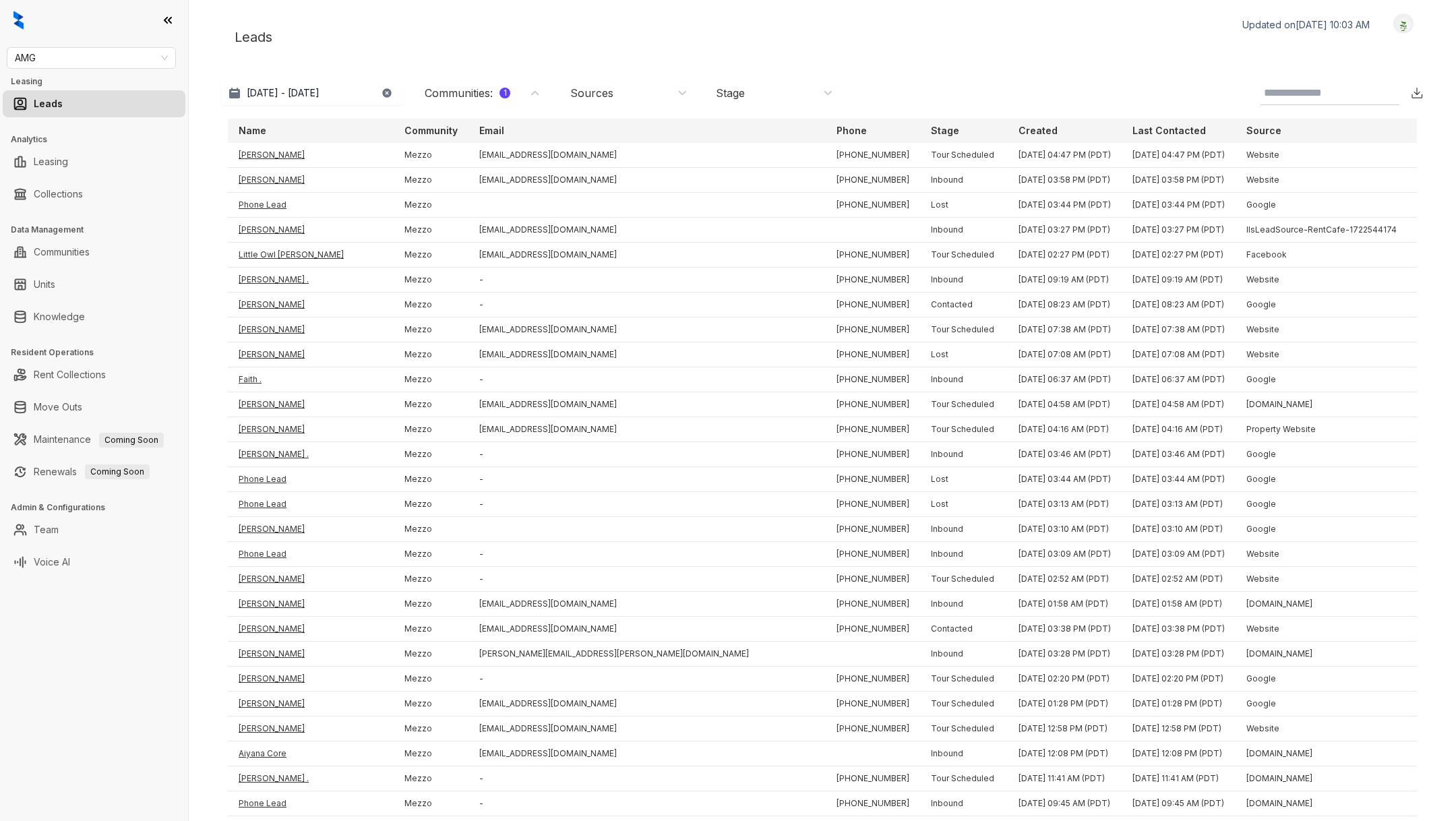
click at [758, 98] on div "Stage" at bounding box center [774, 93] width 117 height 15
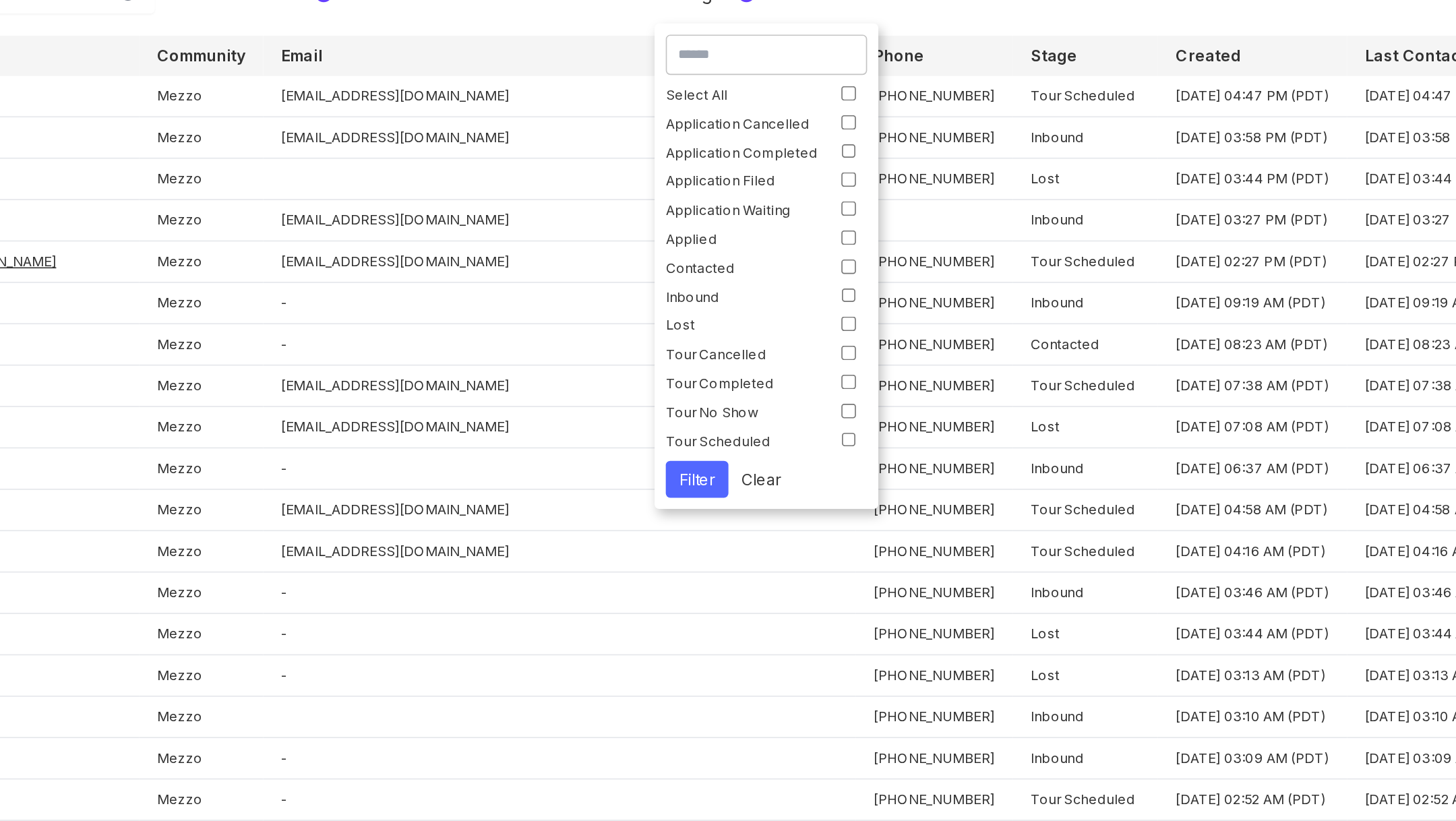
click at [819, 211] on div "Select All Application Cancelled Application Completed Application Filed Applic…" at bounding box center [772, 259] width 122 height 219
click at [824, 245] on div "Select All Application Cancelled Application Completed Application Filed Applic…" at bounding box center [772, 259] width 122 height 219
click at [822, 233] on div "Select All Application Cancelled Application Completed Application Filed Applic…" at bounding box center [772, 259] width 122 height 219
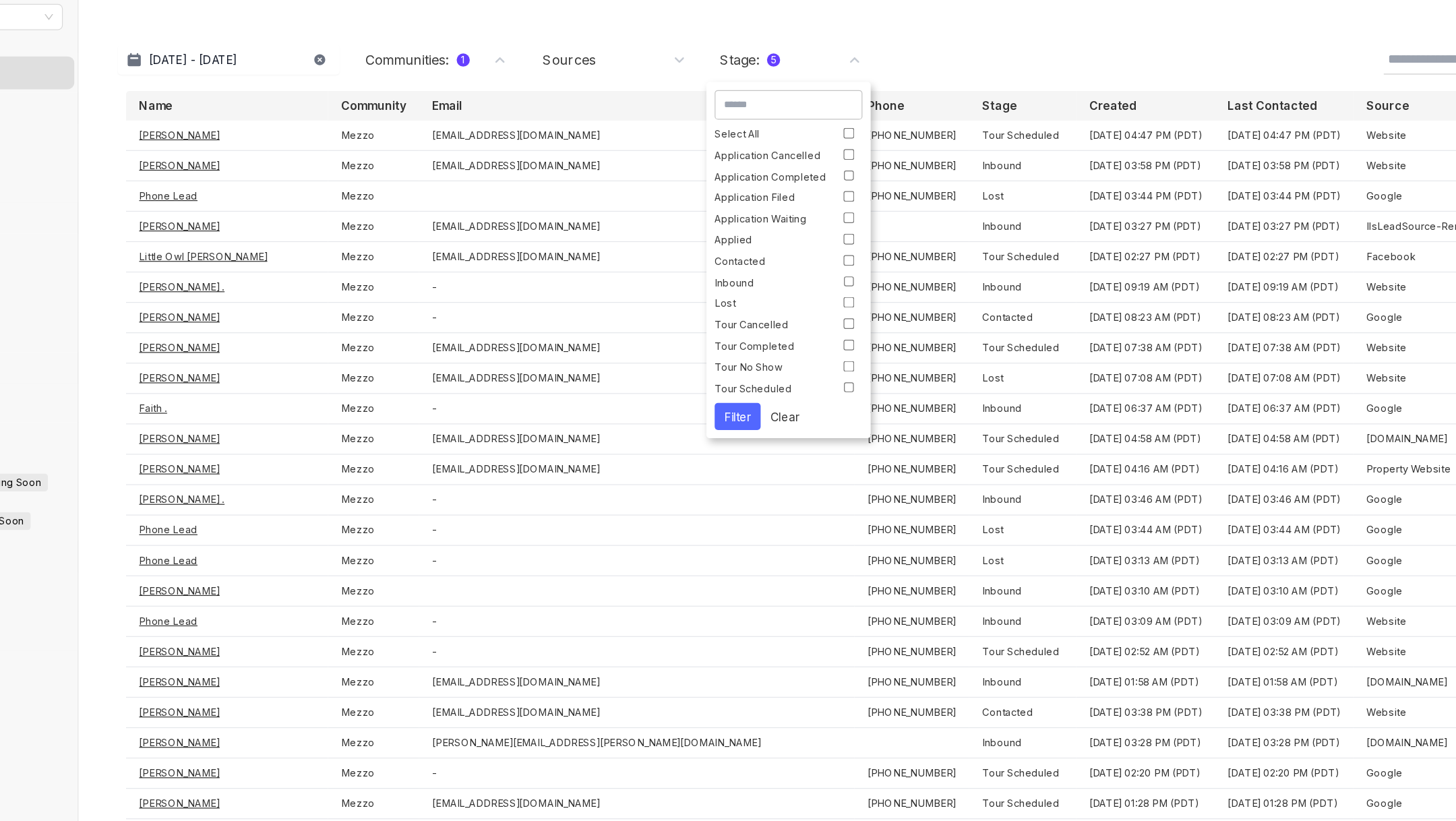
click at [730, 390] on button "Filter" at bounding box center [730, 386] width 37 height 22
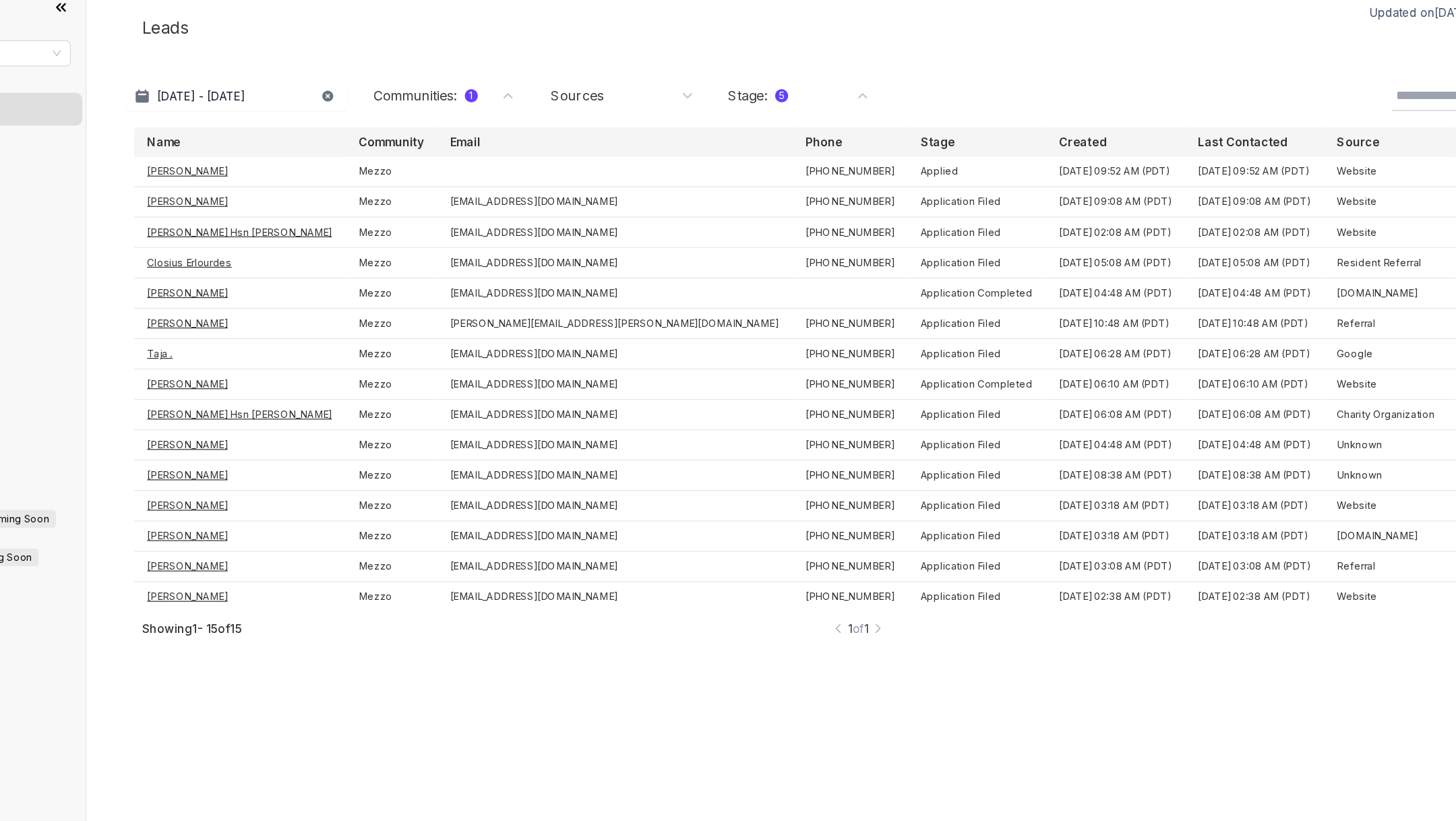
click at [787, 95] on div "Stage : 5" at bounding box center [774, 93] width 117 height 15
